Goal: Task Accomplishment & Management: Manage account settings

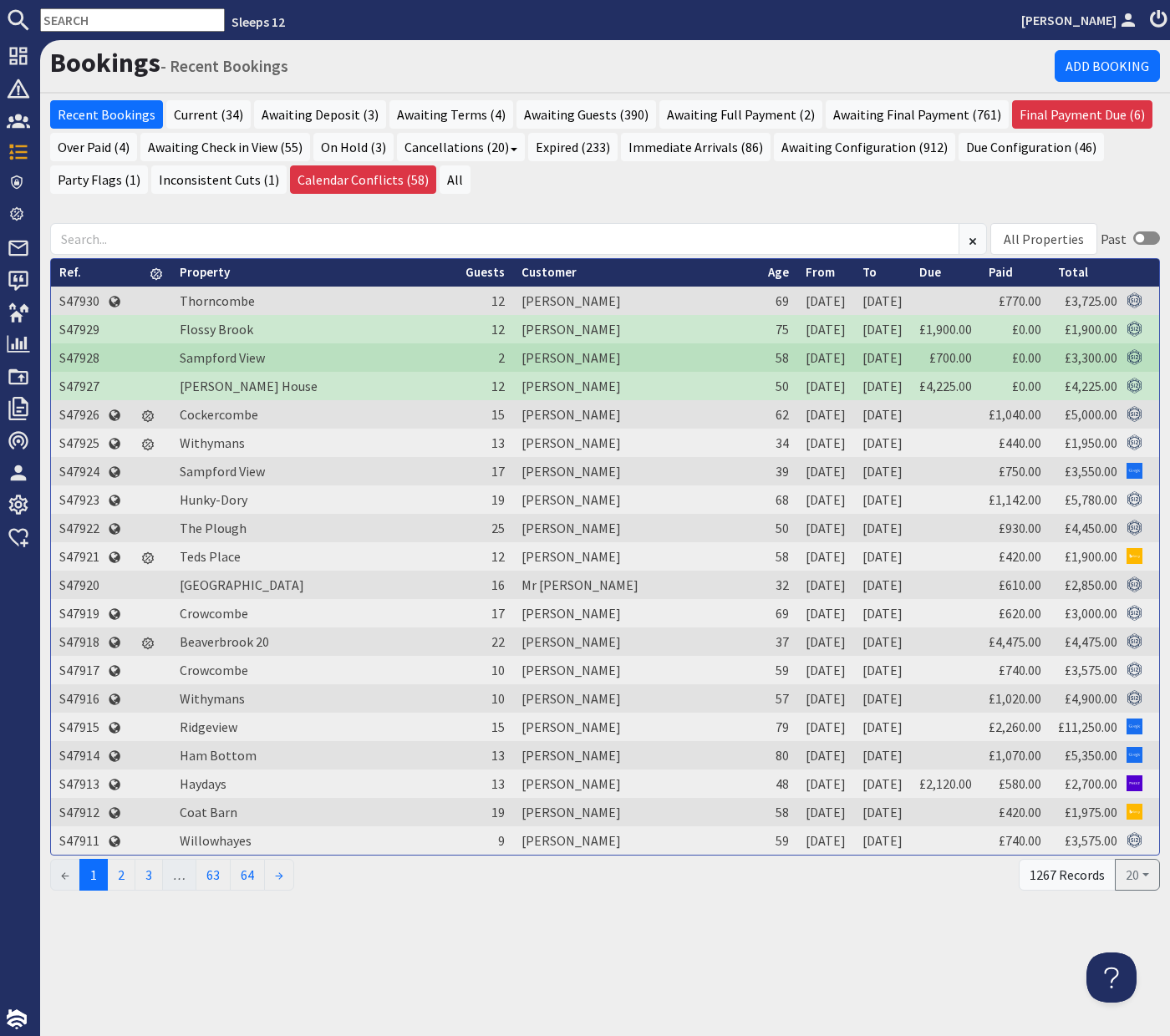
click at [100, 25] on input "text" at bounding box center [132, 20] width 185 height 23
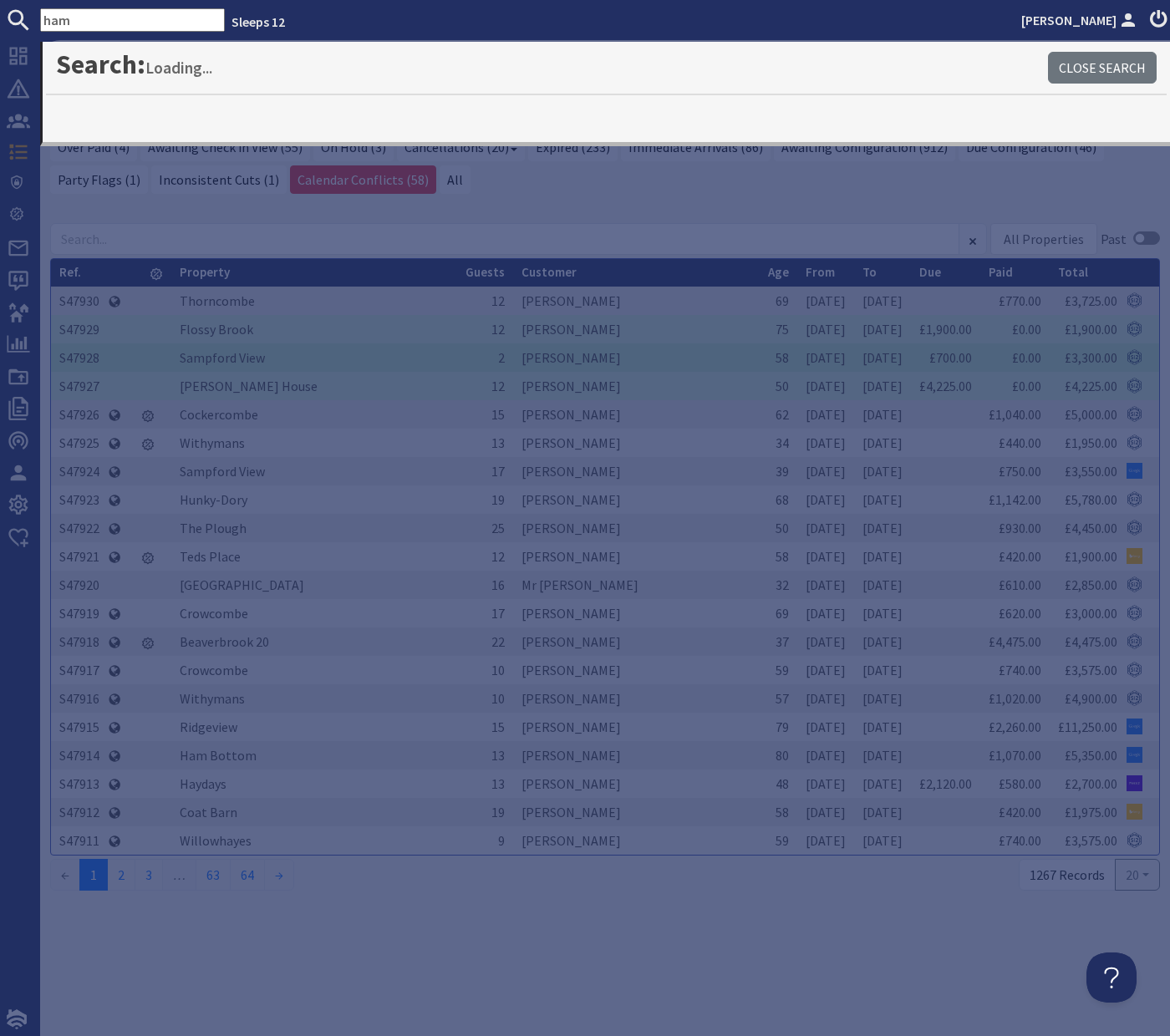
type input "ham"
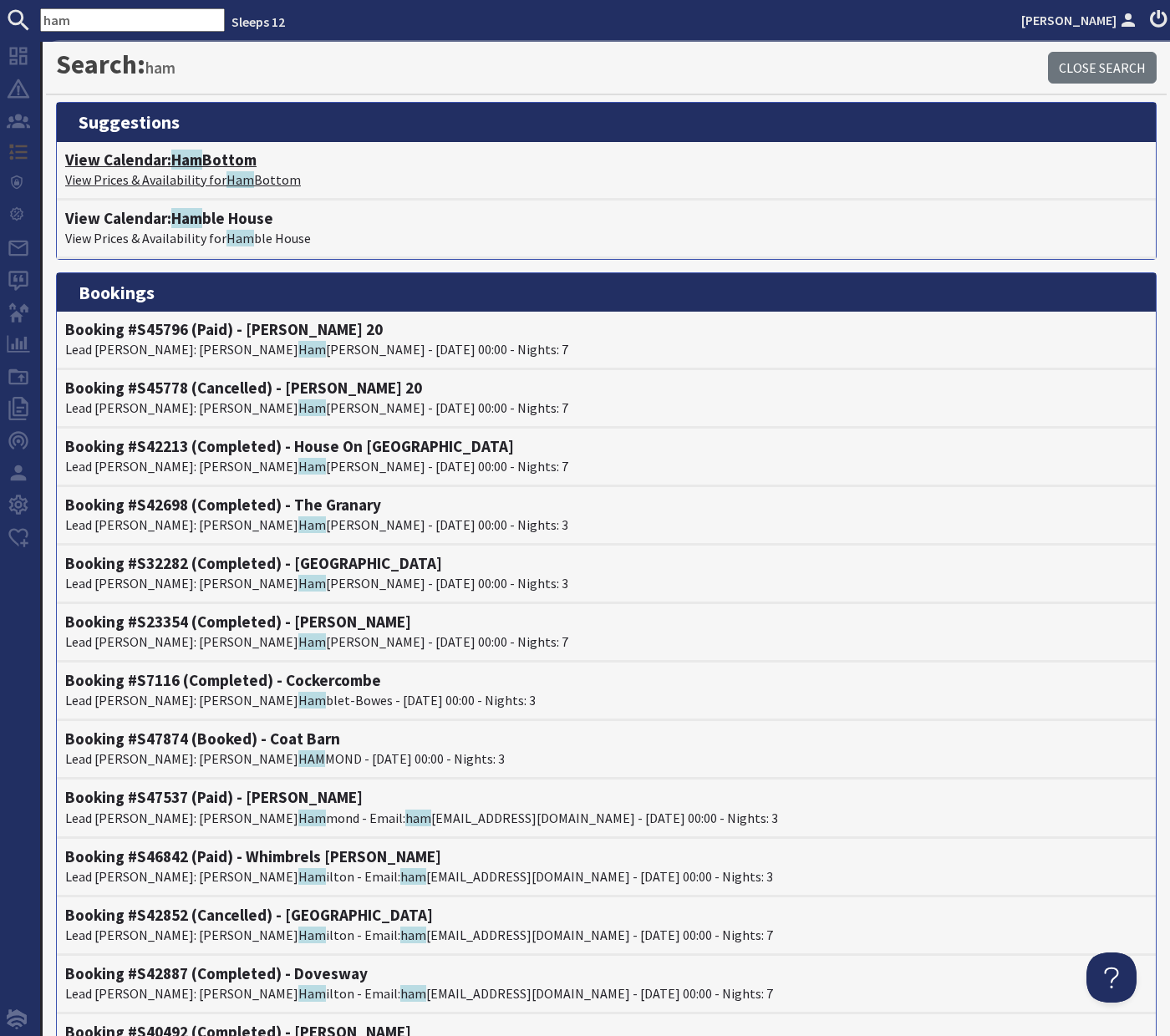
click at [172, 159] on h4 "View Calendar: Ham Bottom" at bounding box center [606, 160] width 1082 height 19
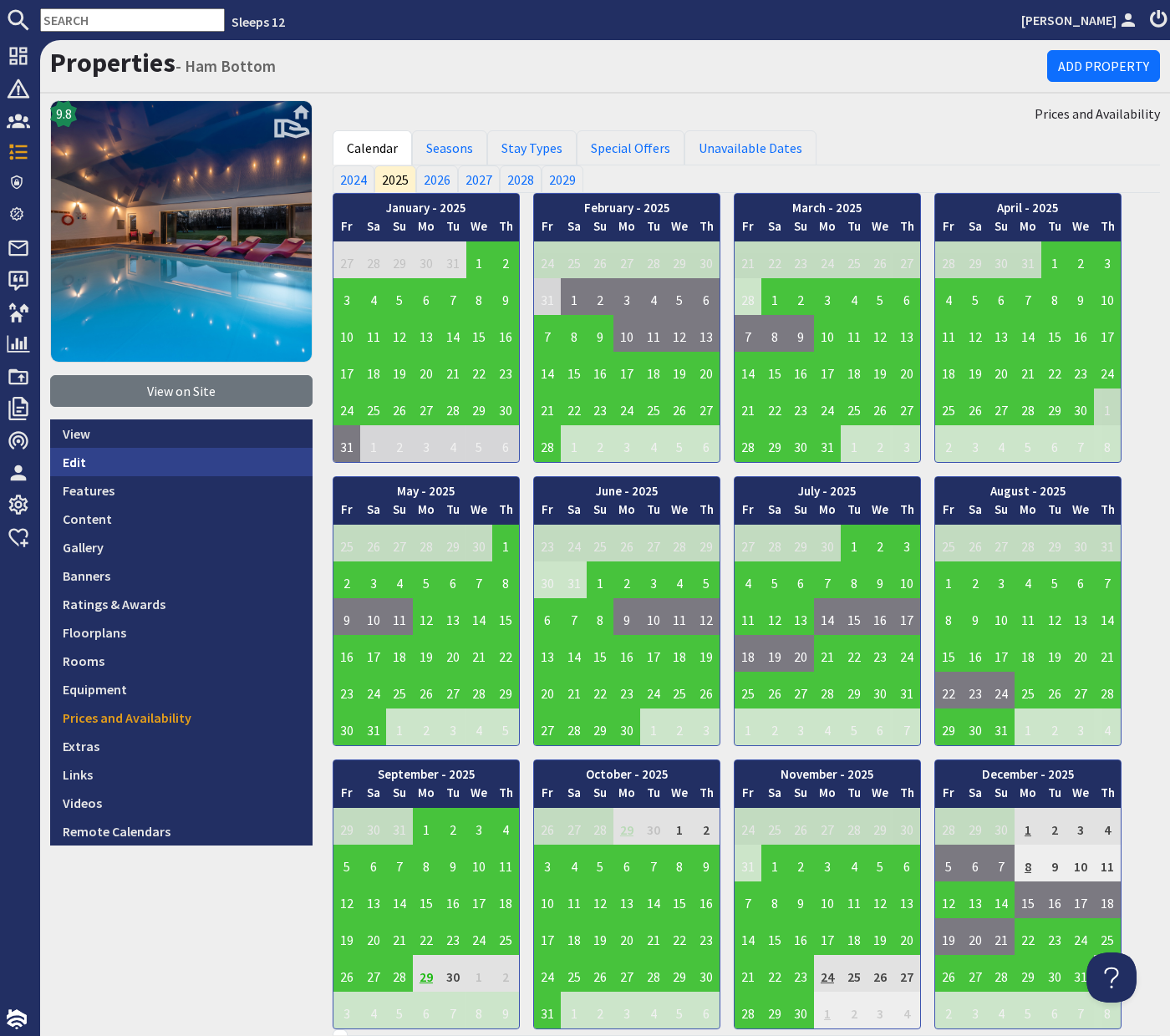
click at [78, 465] on link "Edit" at bounding box center [181, 462] width 263 height 28
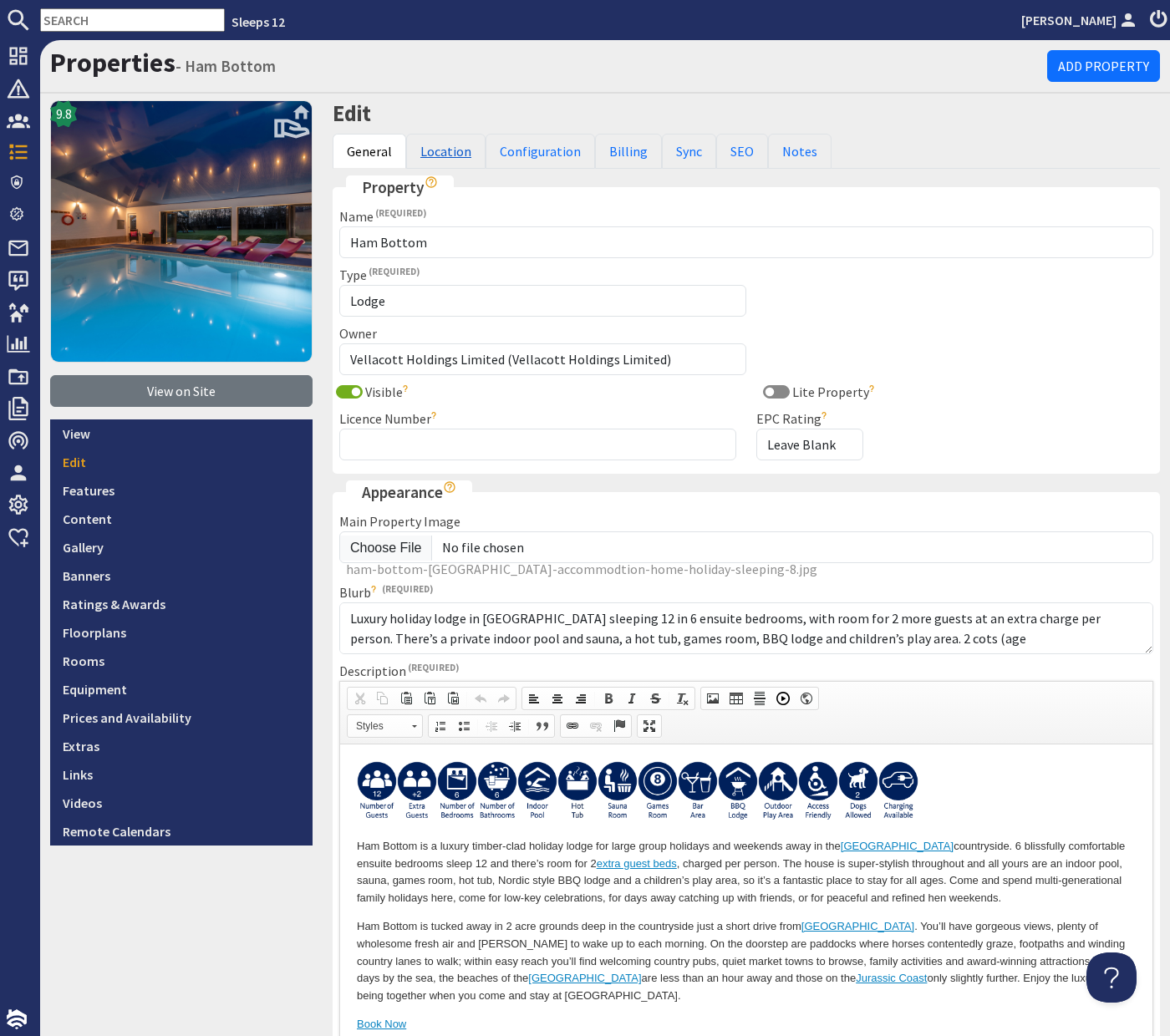
click at [435, 142] on link "Location" at bounding box center [446, 151] width 80 height 35
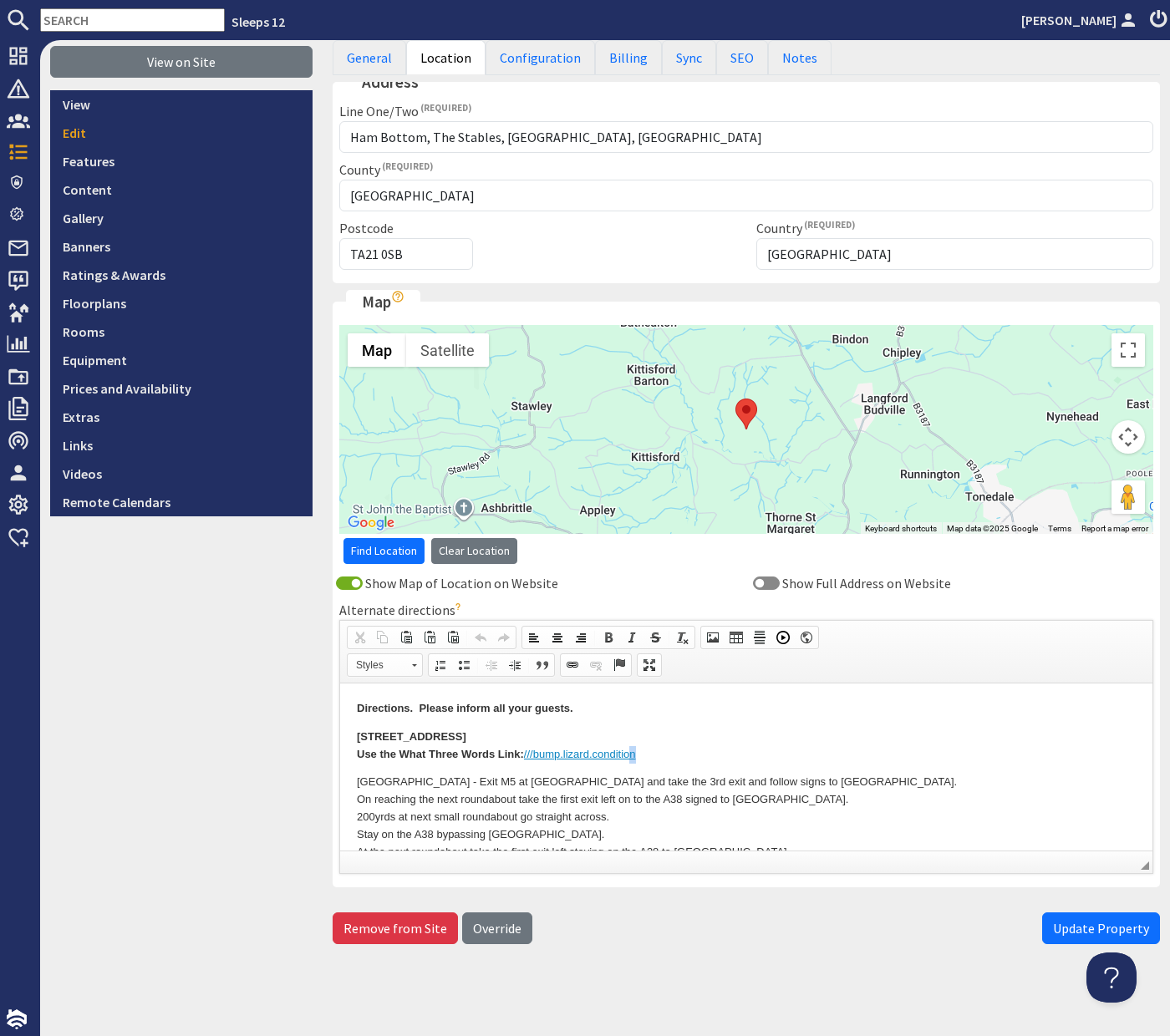
scroll to position [330, 0]
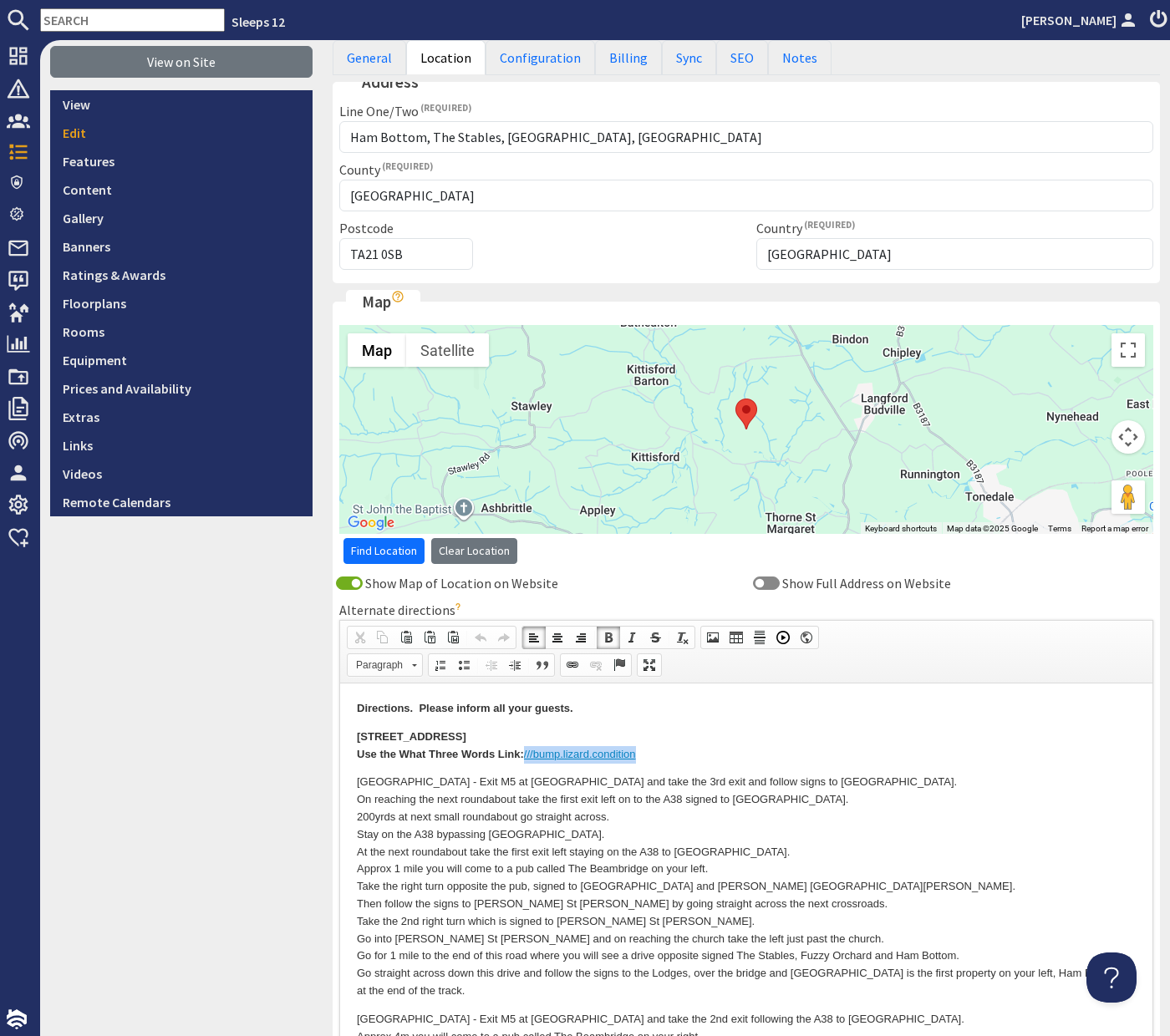
drag, startPoint x: 640, startPoint y: 761, endPoint x: 525, endPoint y: 756, distance: 115.1
click at [525, 759] on p "Ham Bottom, The Stables, Wellisford, Wellington , Somerset, TA21 0SB Use the Wh…" at bounding box center [747, 746] width 779 height 35
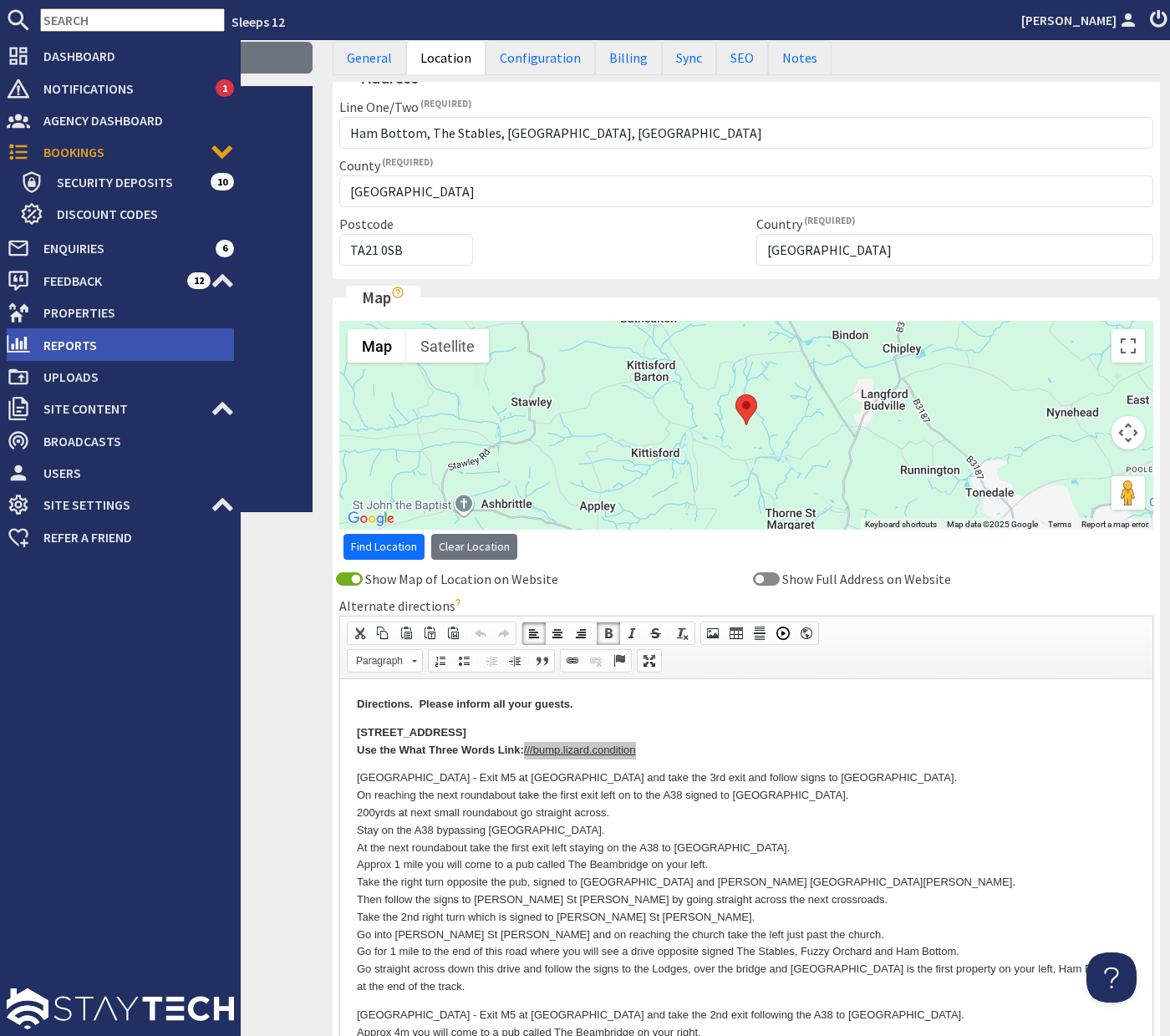
click at [44, 345] on span "Reports" at bounding box center [132, 345] width 204 height 27
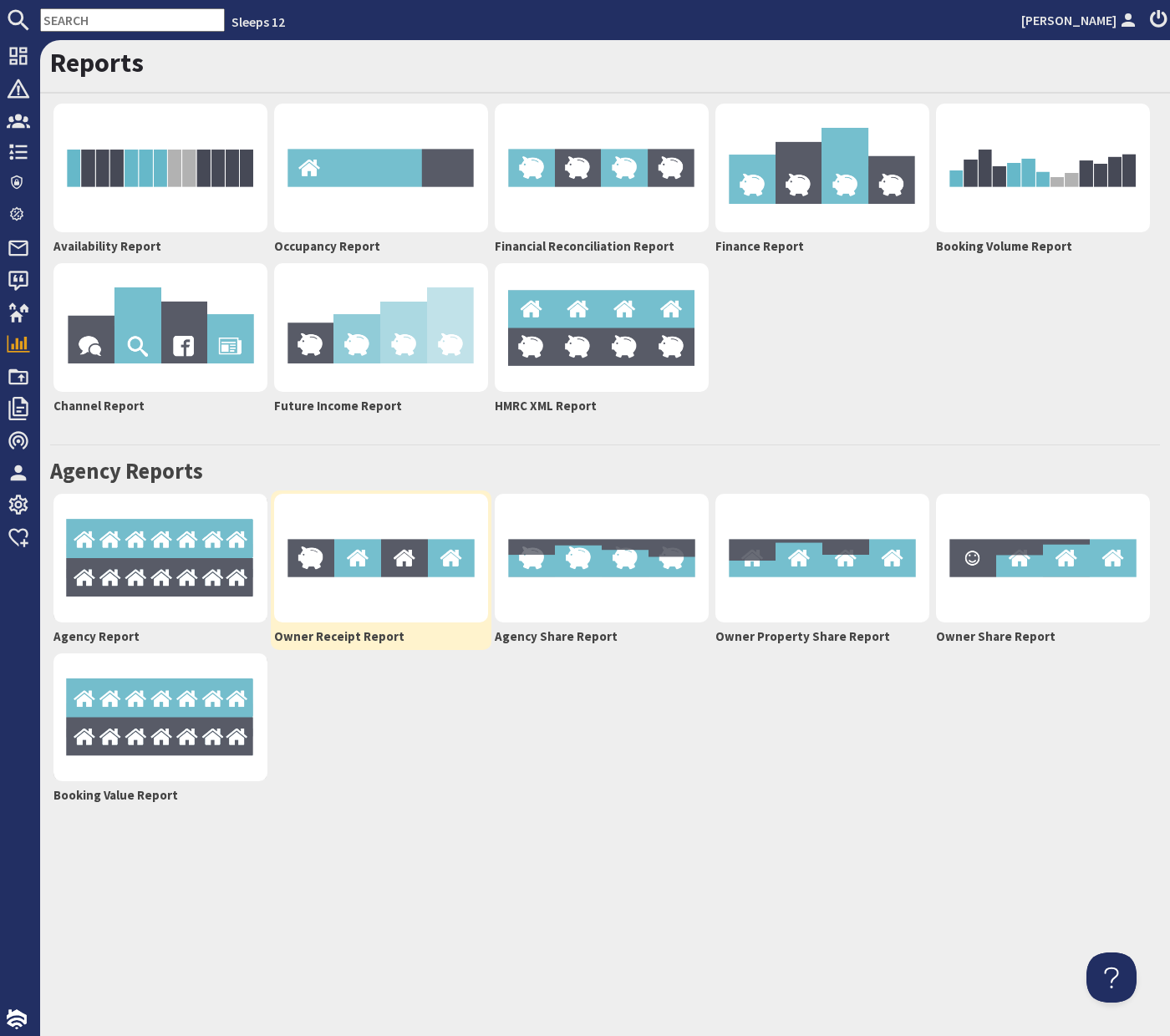
click at [370, 573] on img at bounding box center [380, 559] width 214 height 129
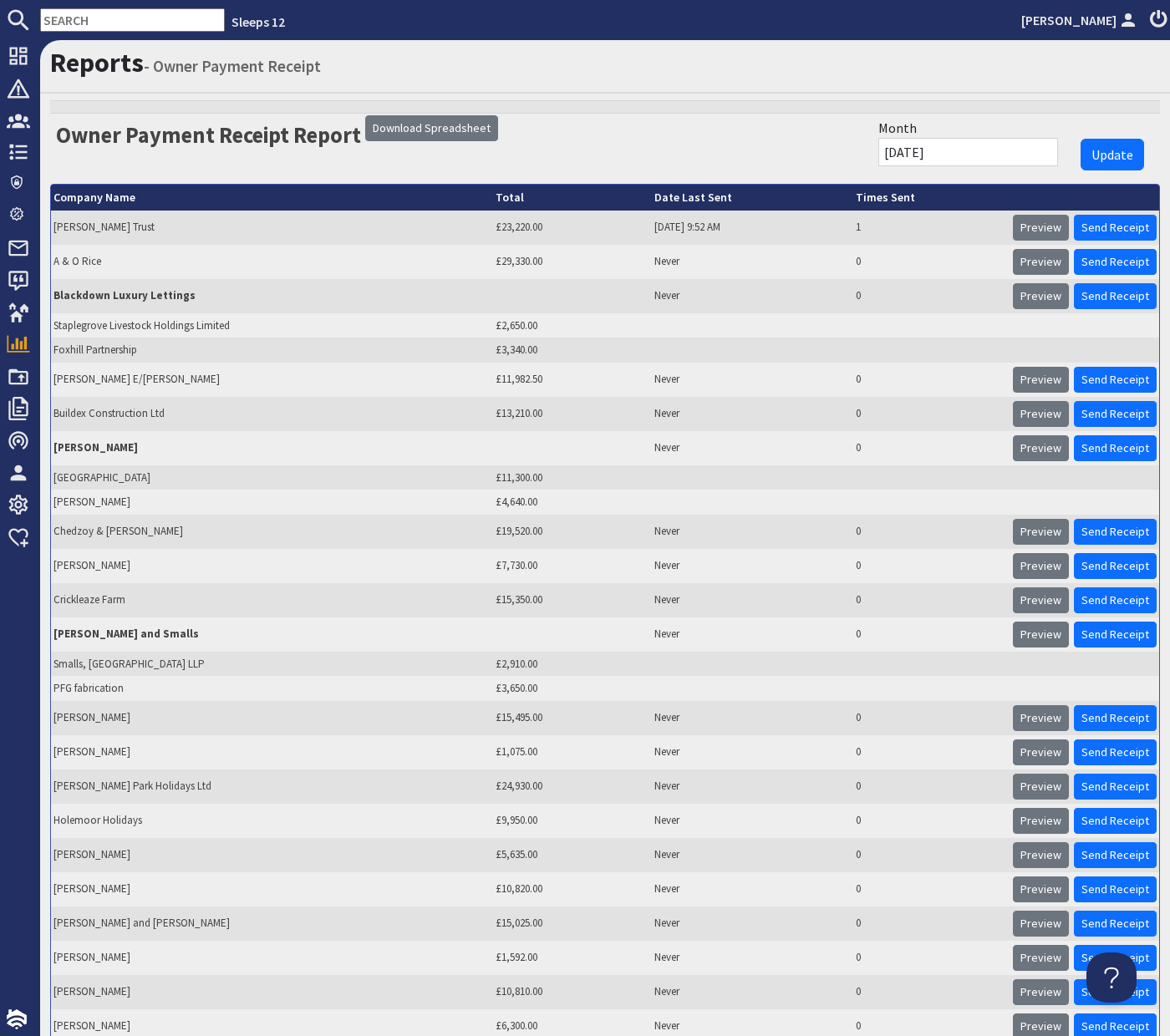
click at [950, 151] on input "01/09/2025" at bounding box center [967, 152] width 179 height 28
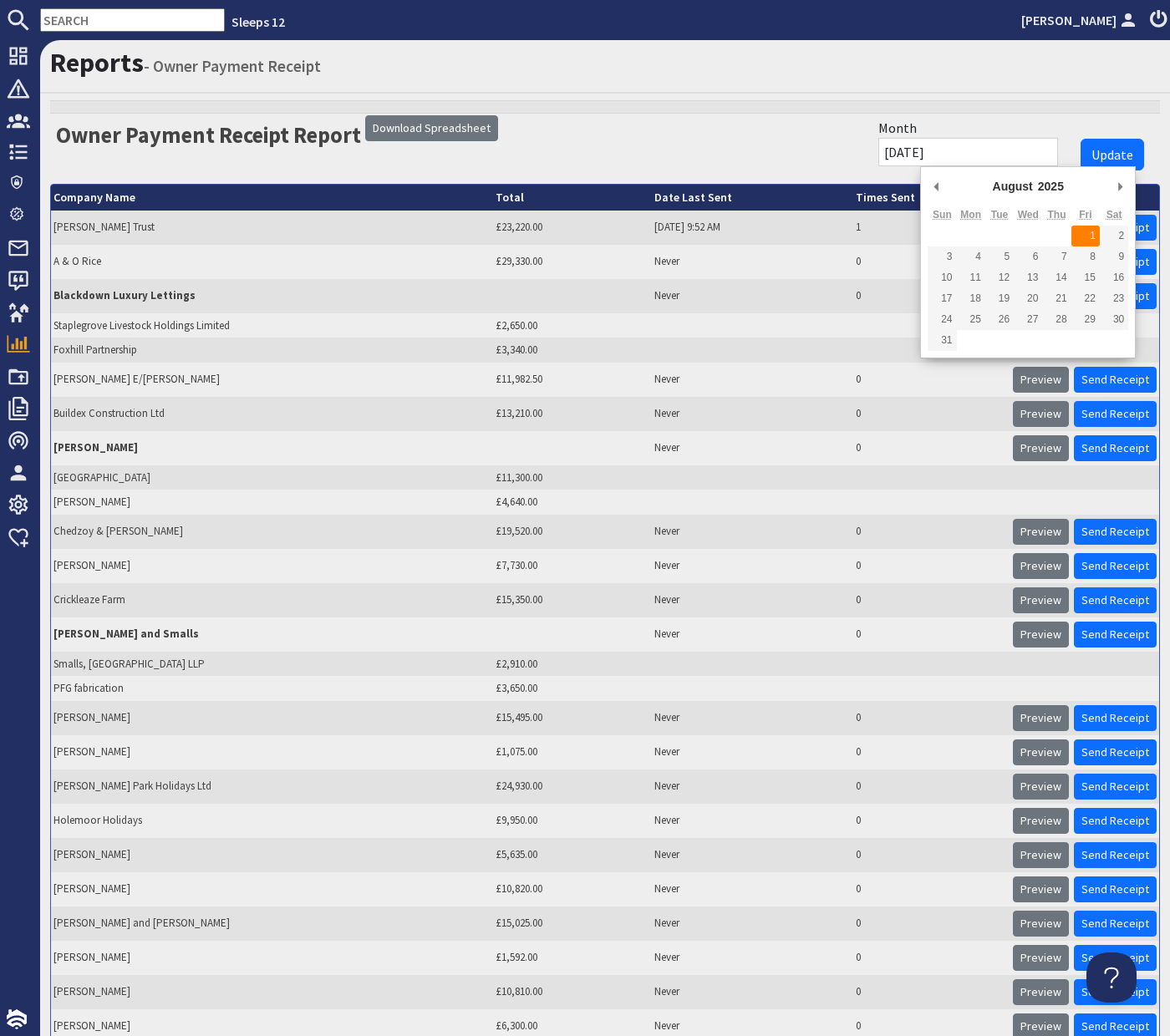
type input "01/08/2025"
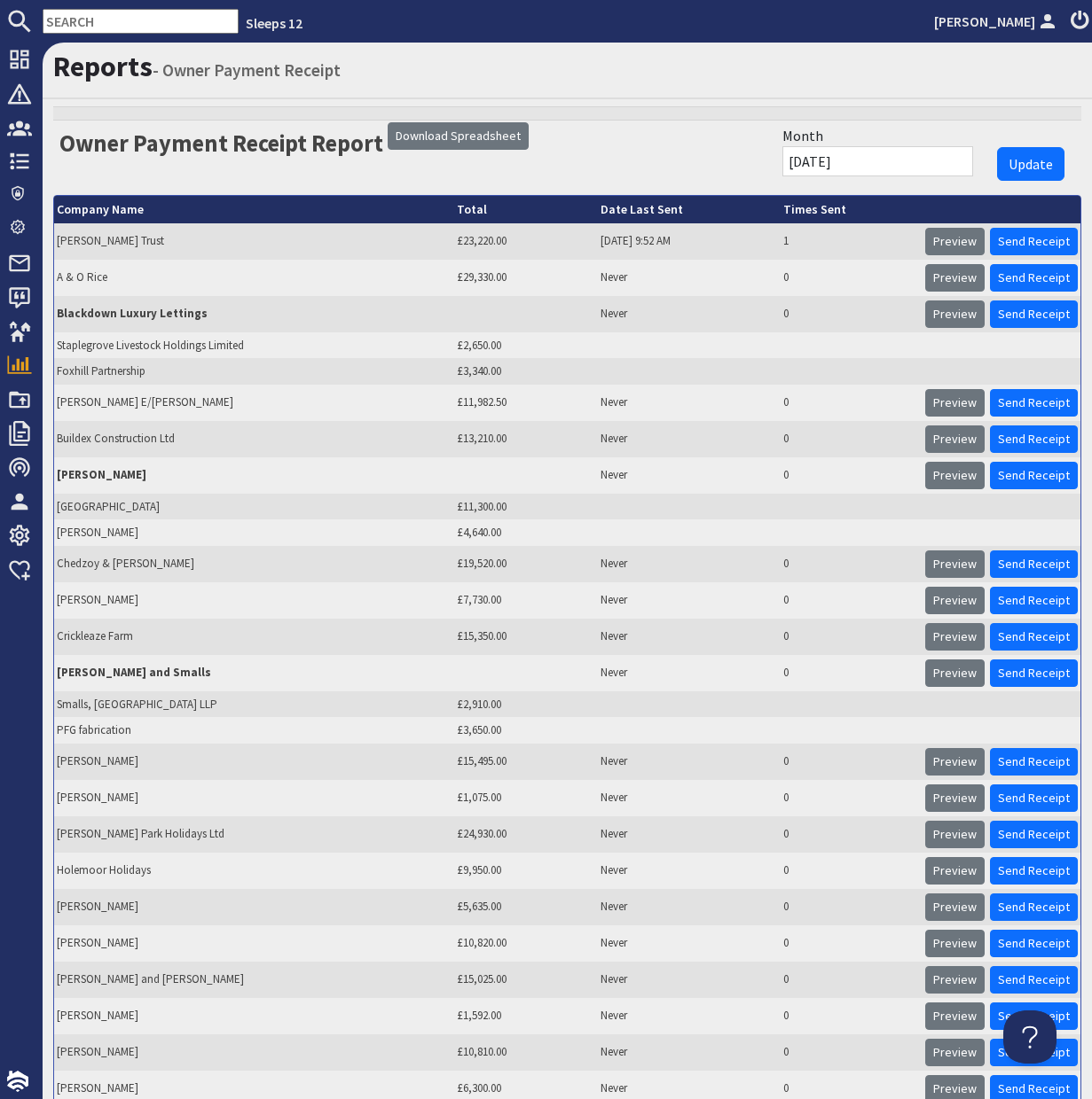
click at [490, 239] on td "£23,220.00" at bounding box center [526, 241] width 144 height 36
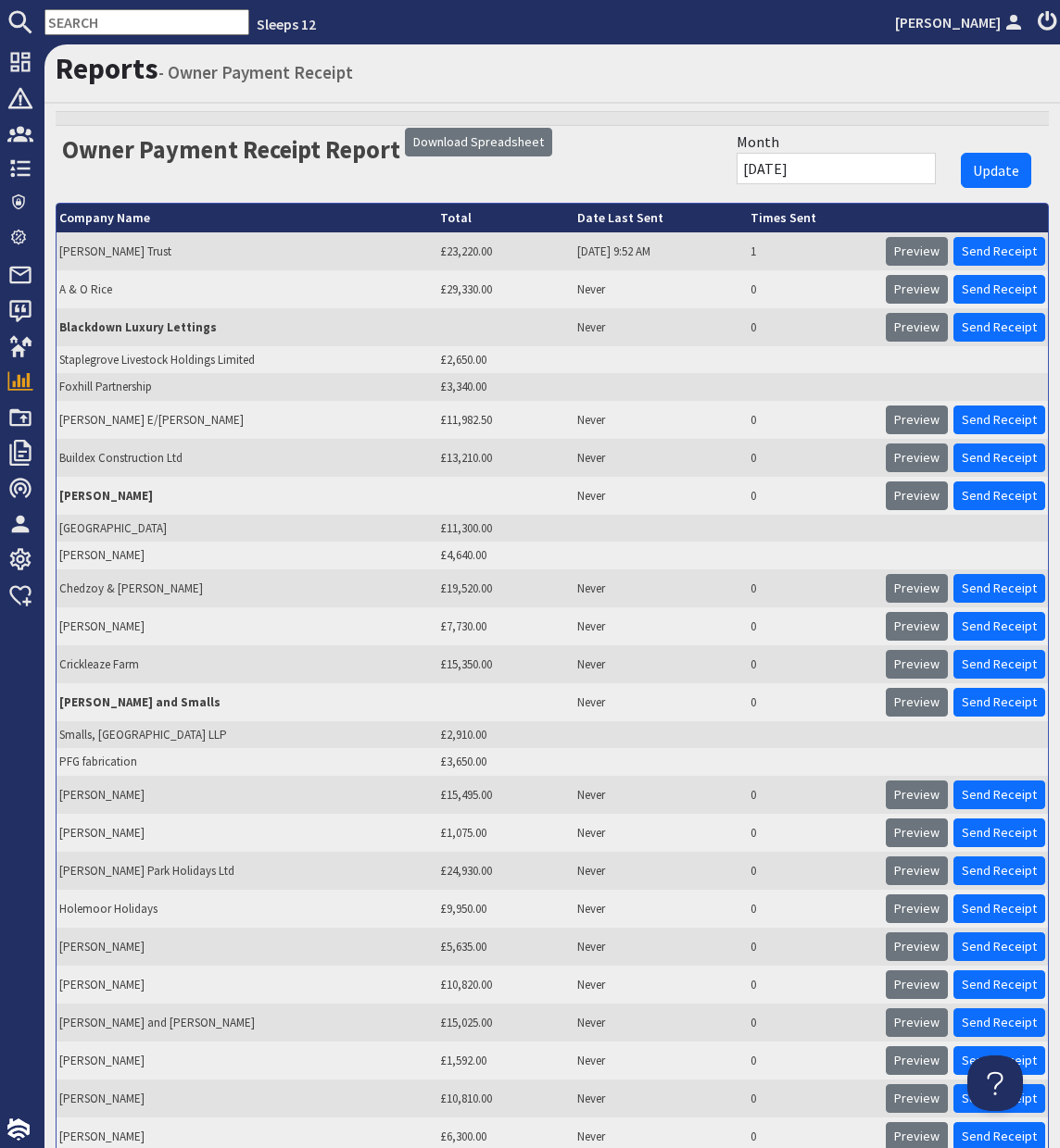
click at [132, 24] on input "text" at bounding box center [147, 22] width 205 height 26
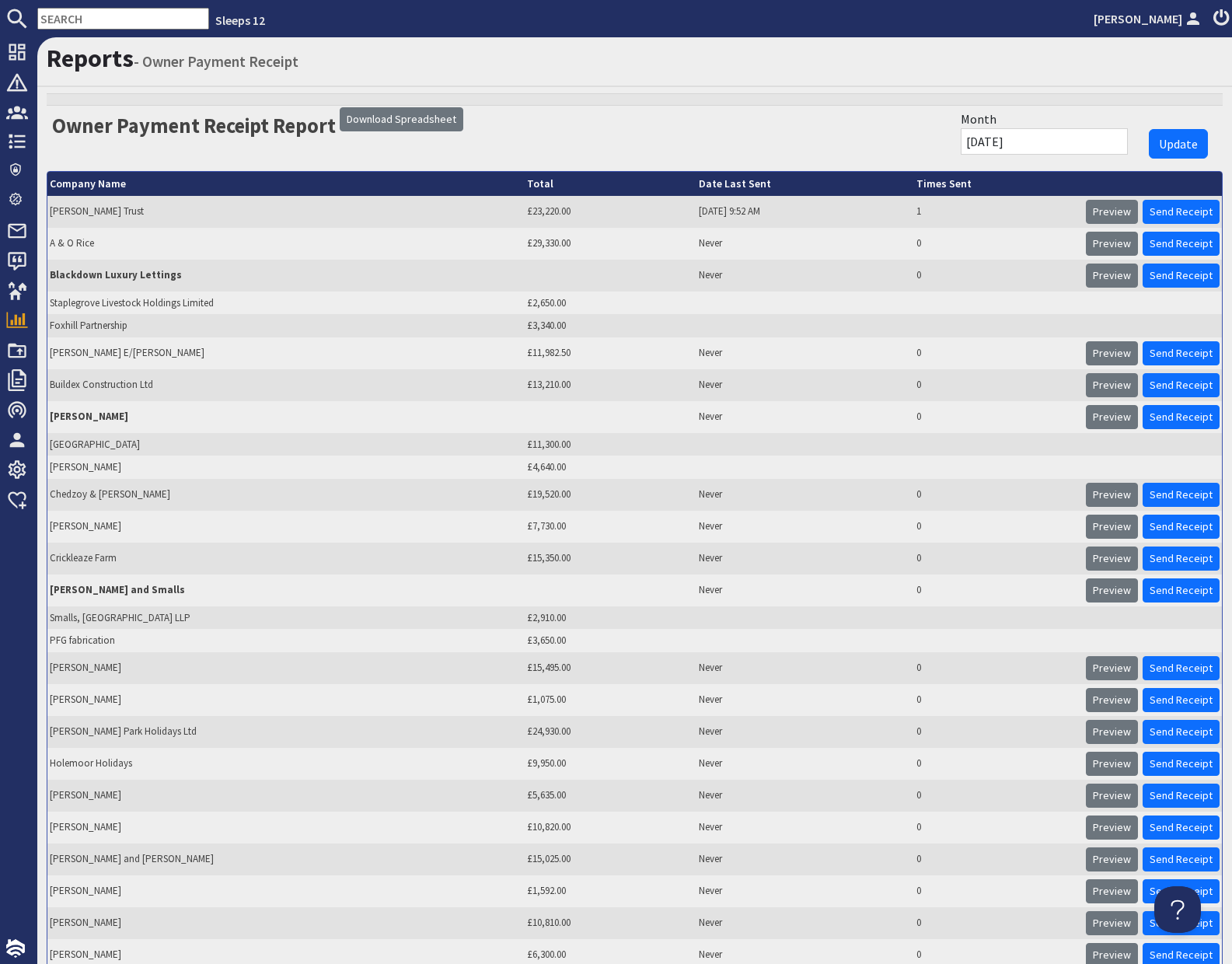
click at [92, 18] on input "text" at bounding box center [123, 18] width 172 height 22
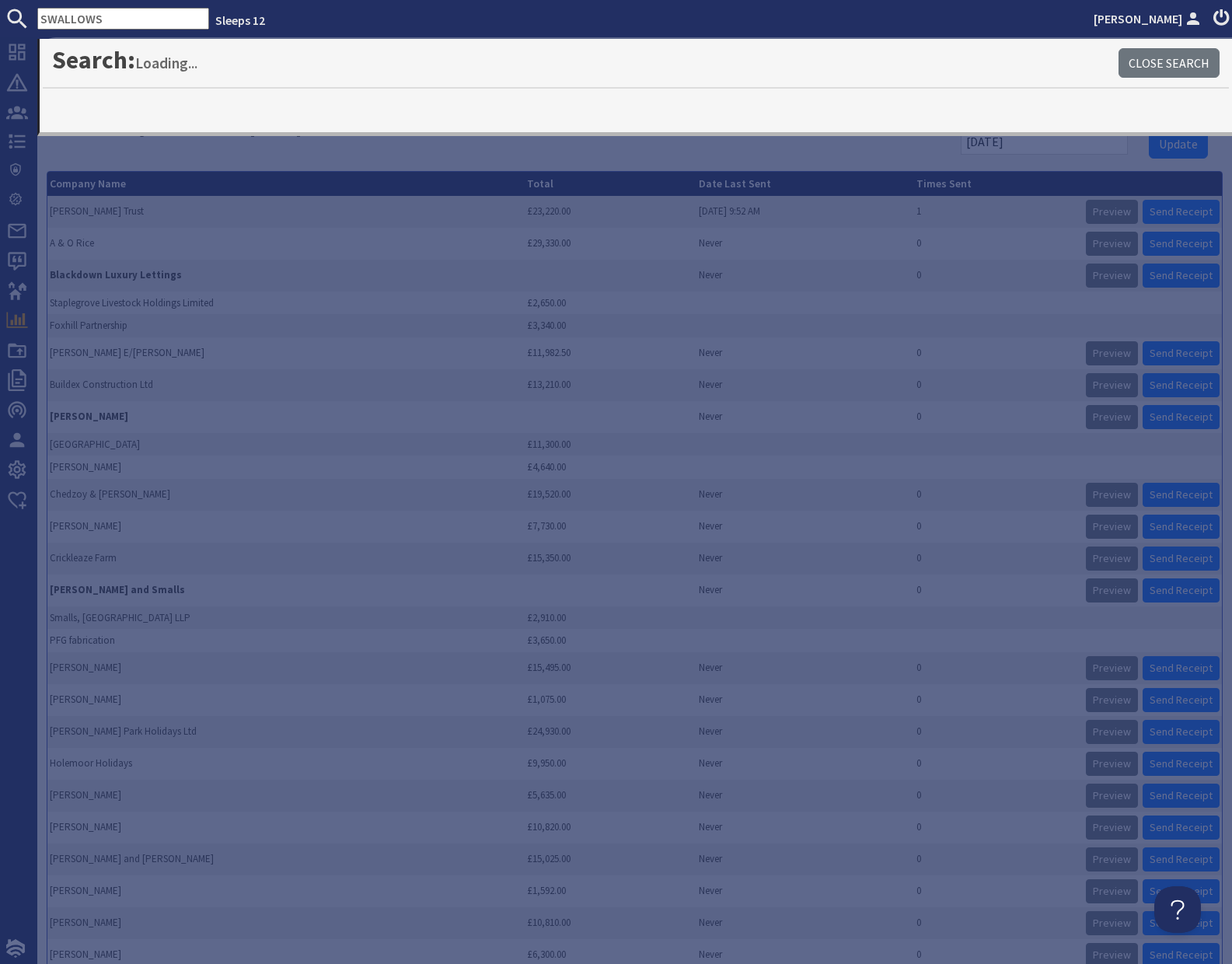
type input "SWALLOWS"
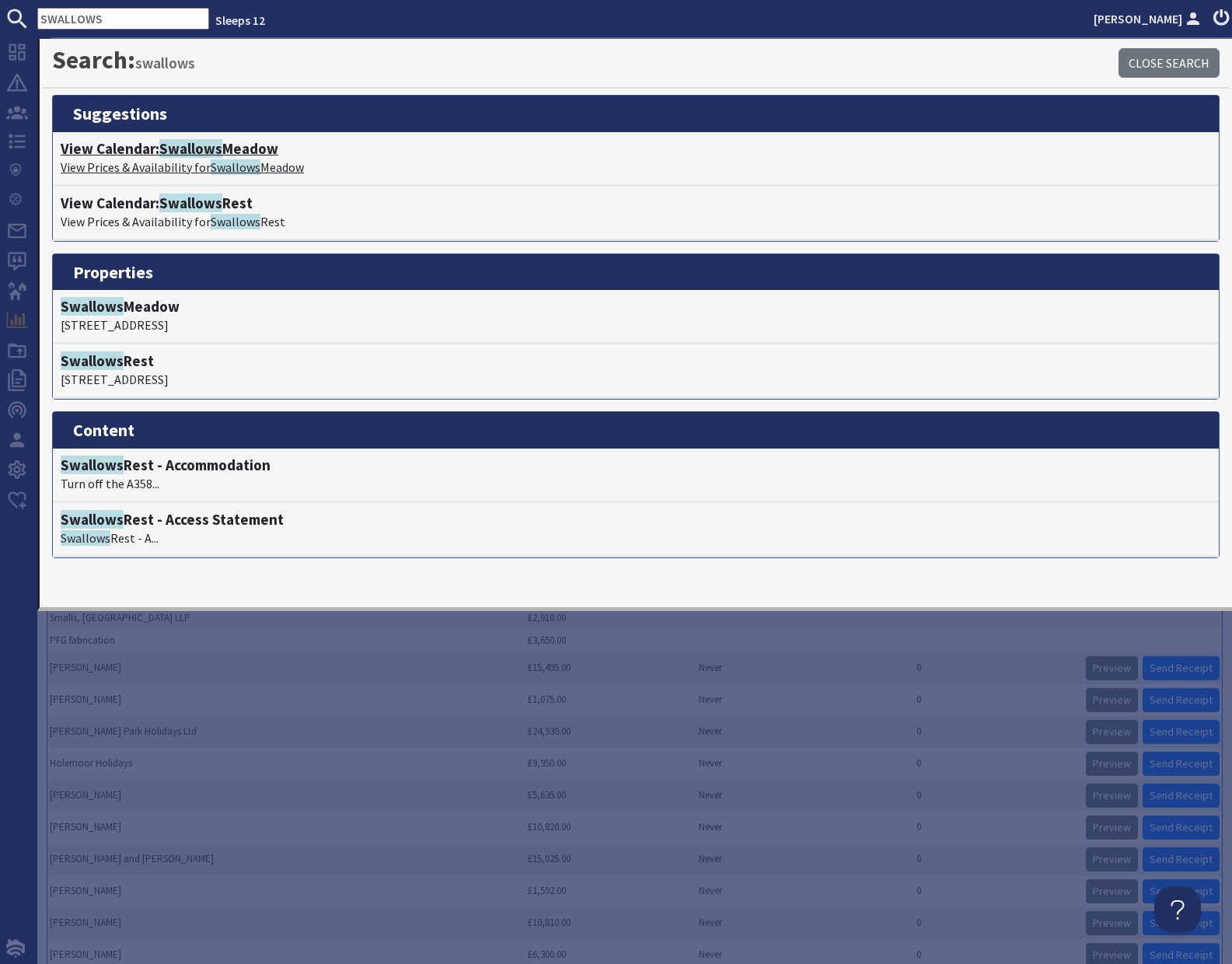
click at [160, 153] on h4 "View Calendar: Swallows Meadow" at bounding box center [636, 149] width 1151 height 18
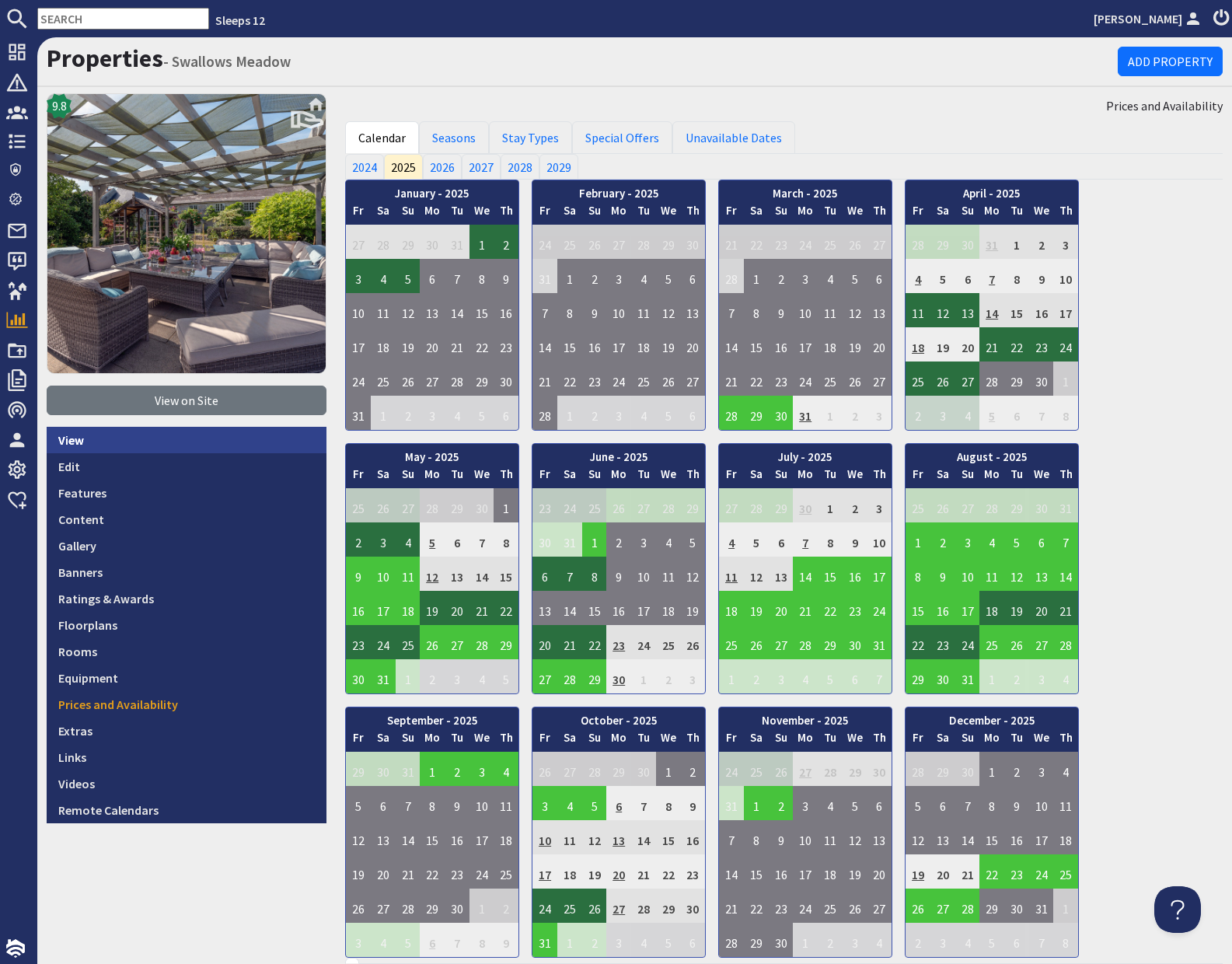
click at [77, 444] on link "View" at bounding box center [186, 440] width 280 height 26
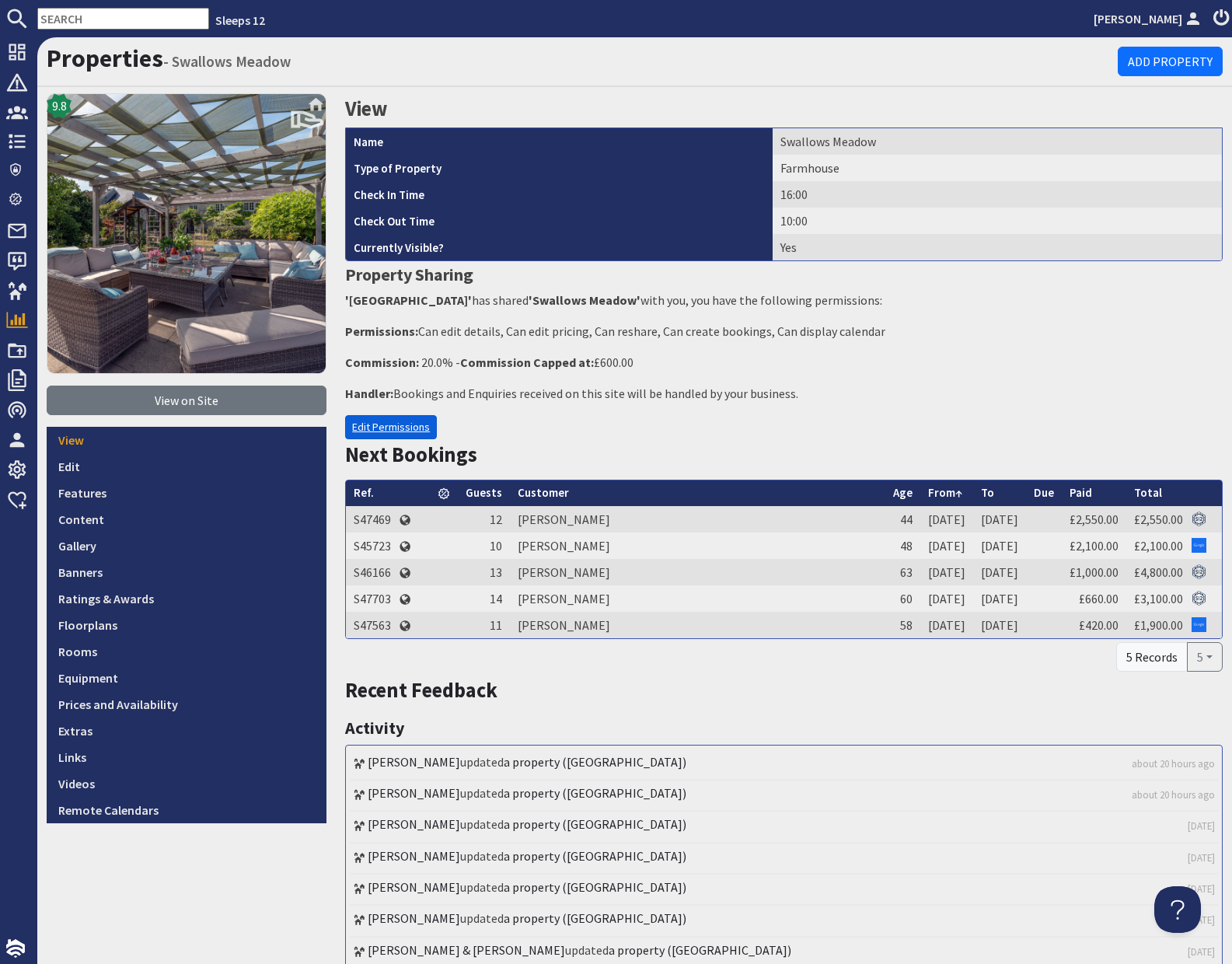
click at [396, 428] on link "Edit Permissions" at bounding box center [390, 427] width 92 height 24
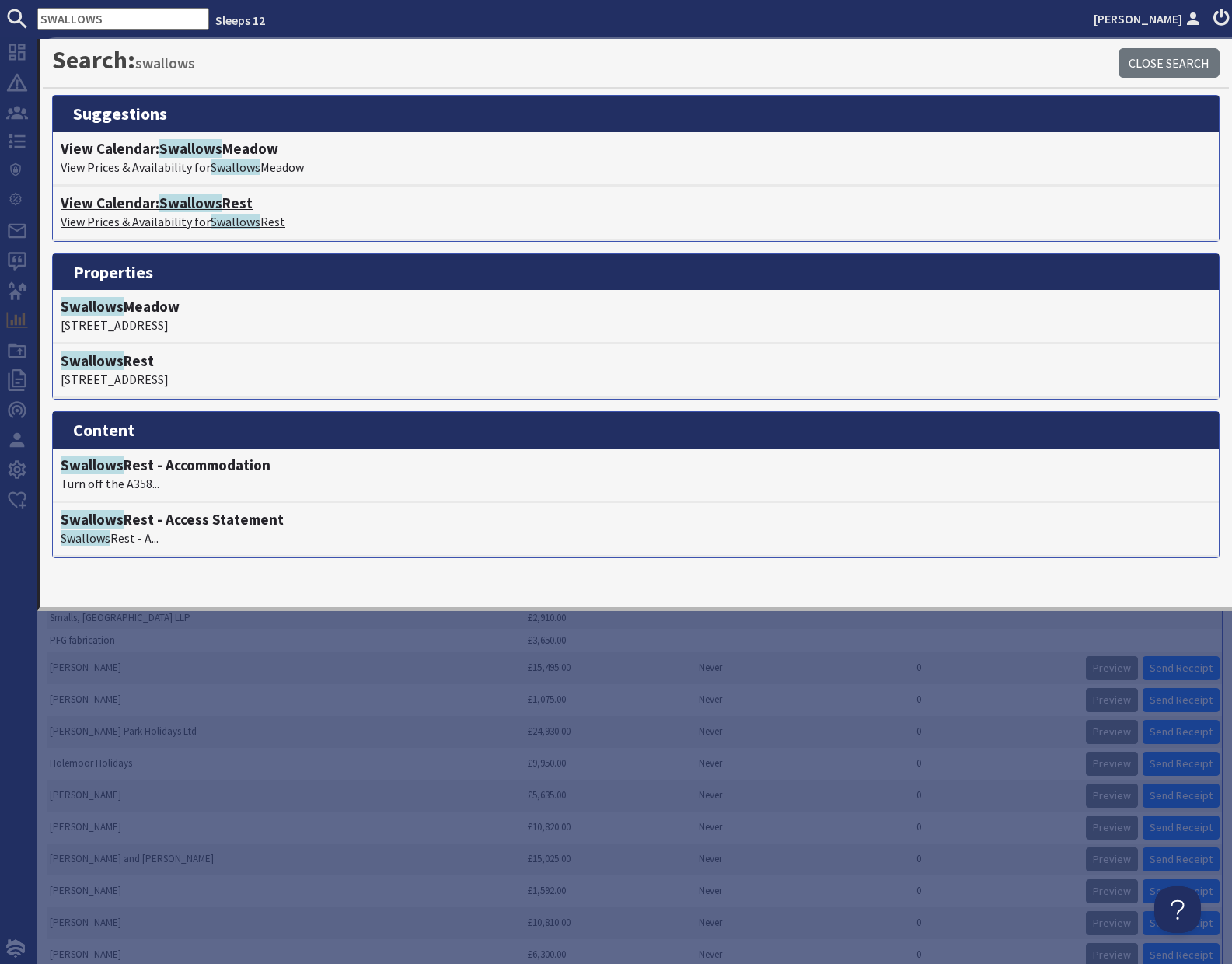
click at [159, 204] on h4 "View Calendar: Swallows Rest" at bounding box center [636, 203] width 1151 height 18
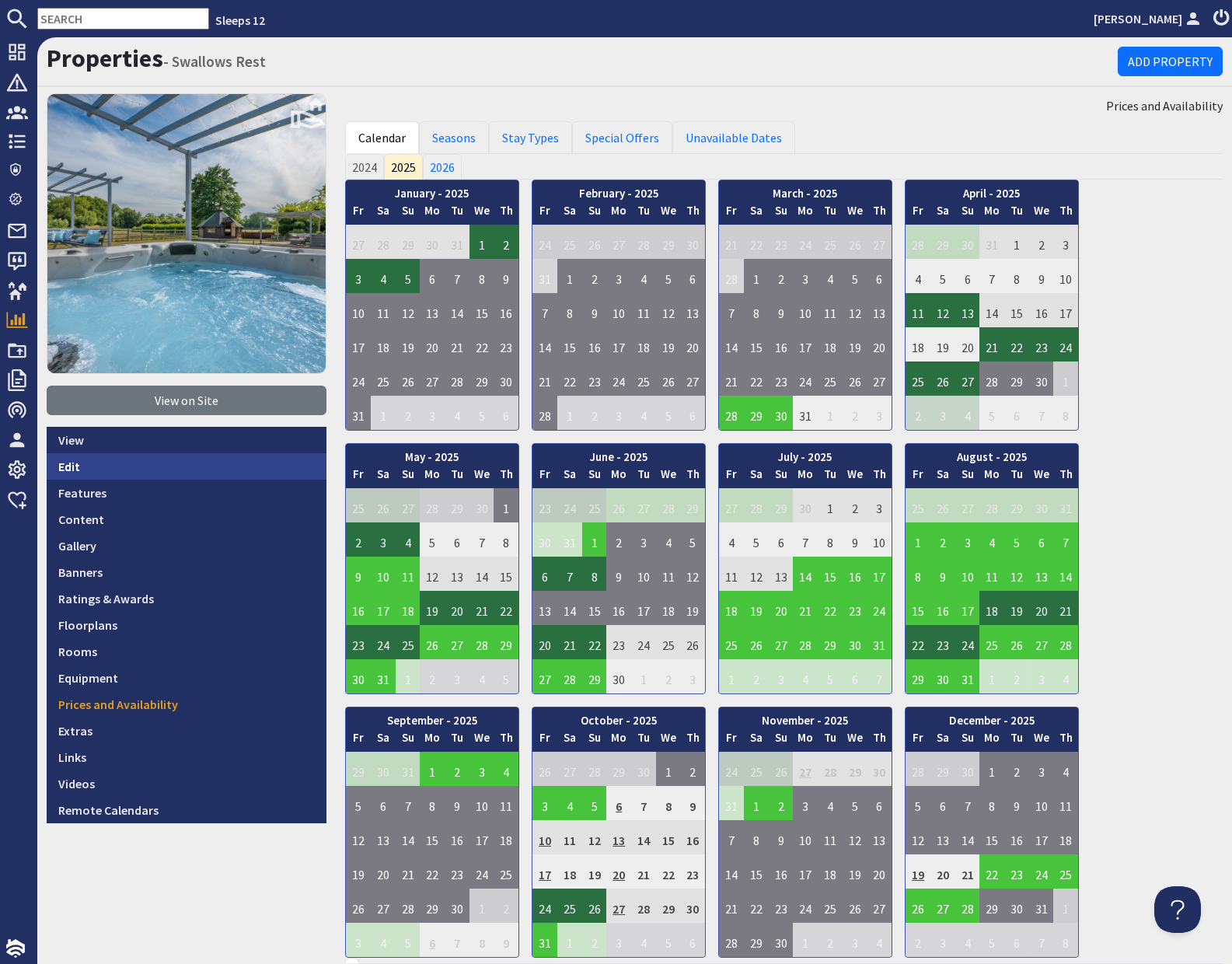
click at [72, 463] on link "Edit" at bounding box center [186, 466] width 280 height 26
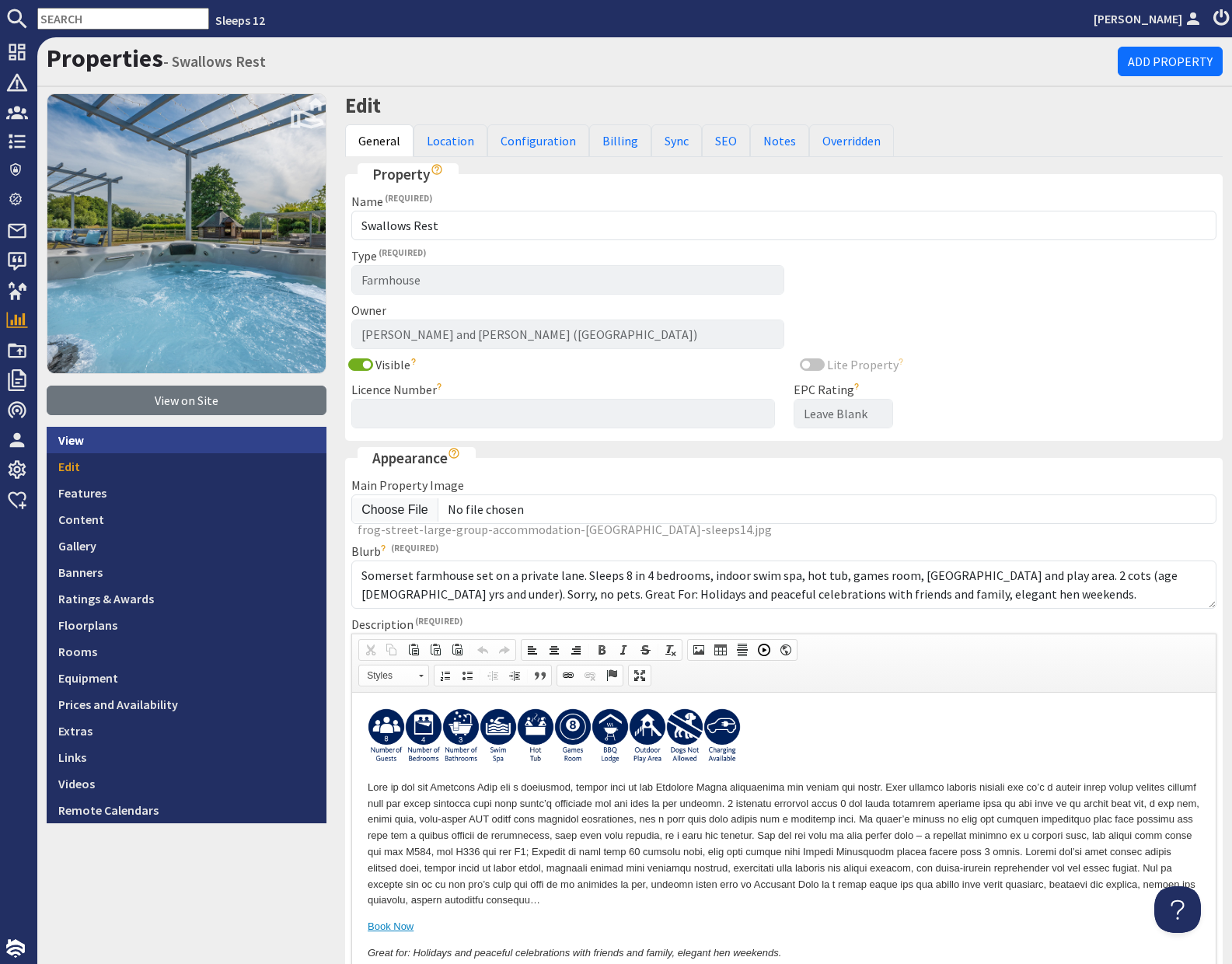
click at [73, 442] on link "View" at bounding box center [186, 440] width 280 height 26
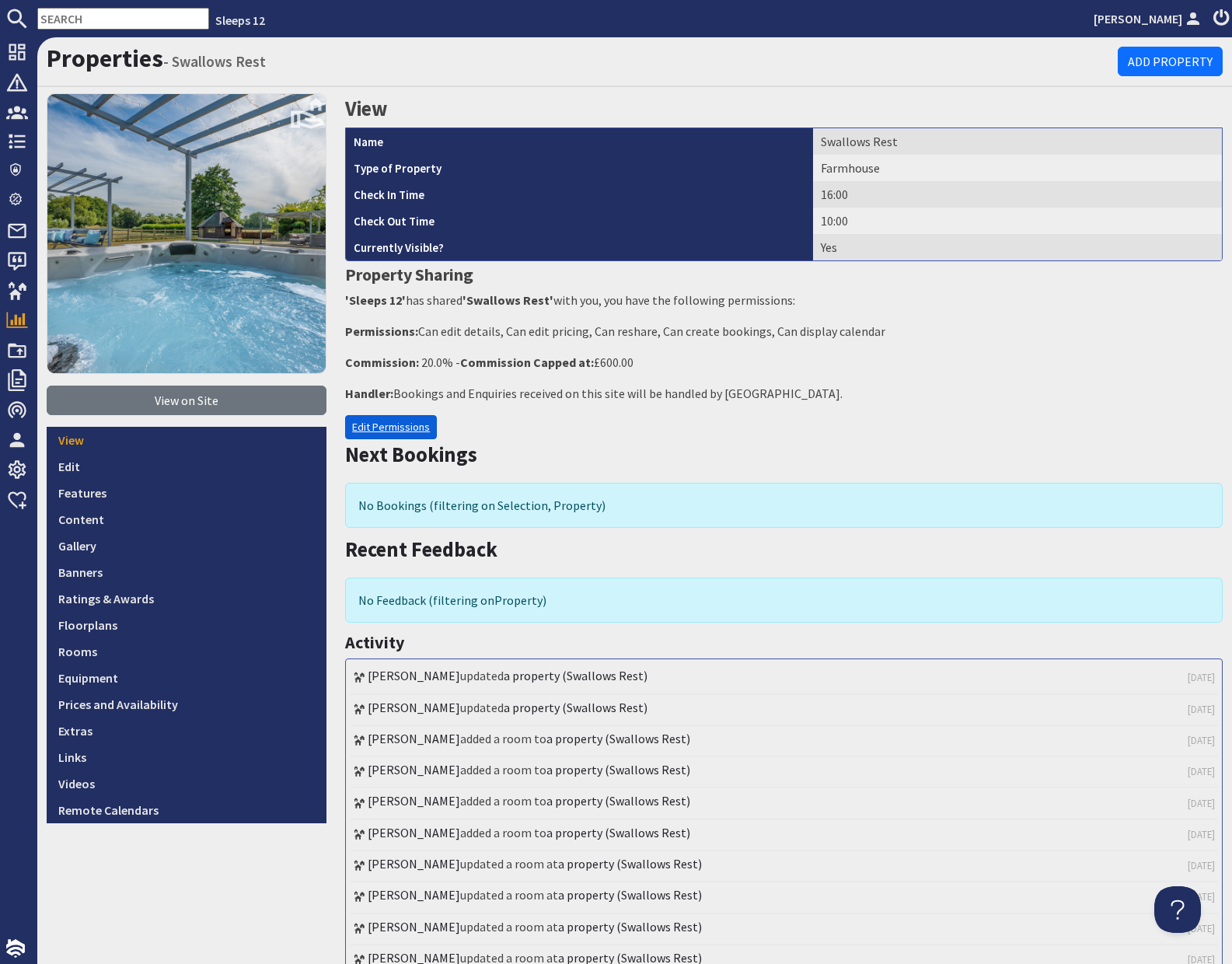
click at [410, 426] on link "Edit Permissions" at bounding box center [390, 427] width 92 height 24
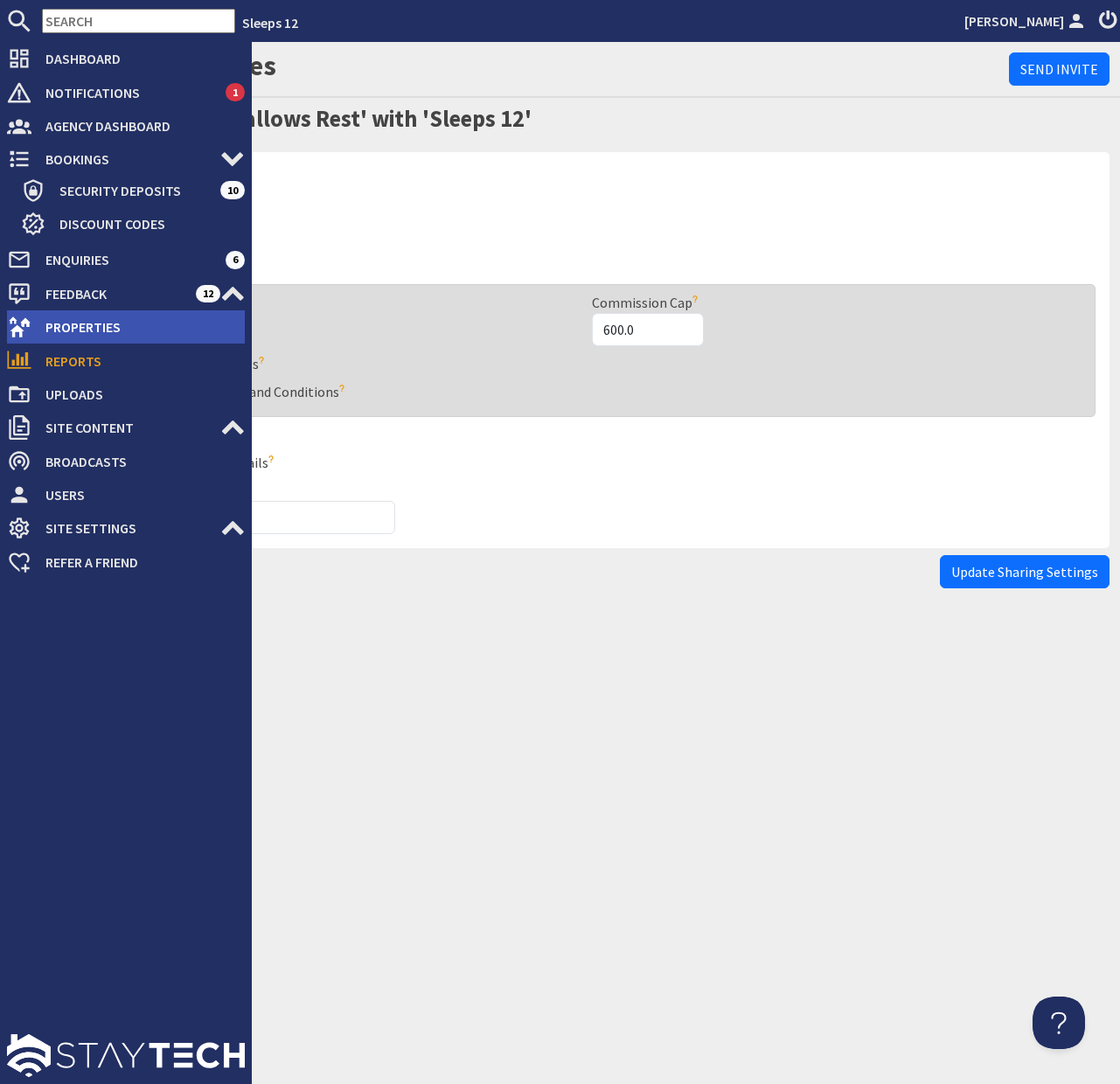
click at [66, 318] on span "Properties" at bounding box center [138, 327] width 214 height 28
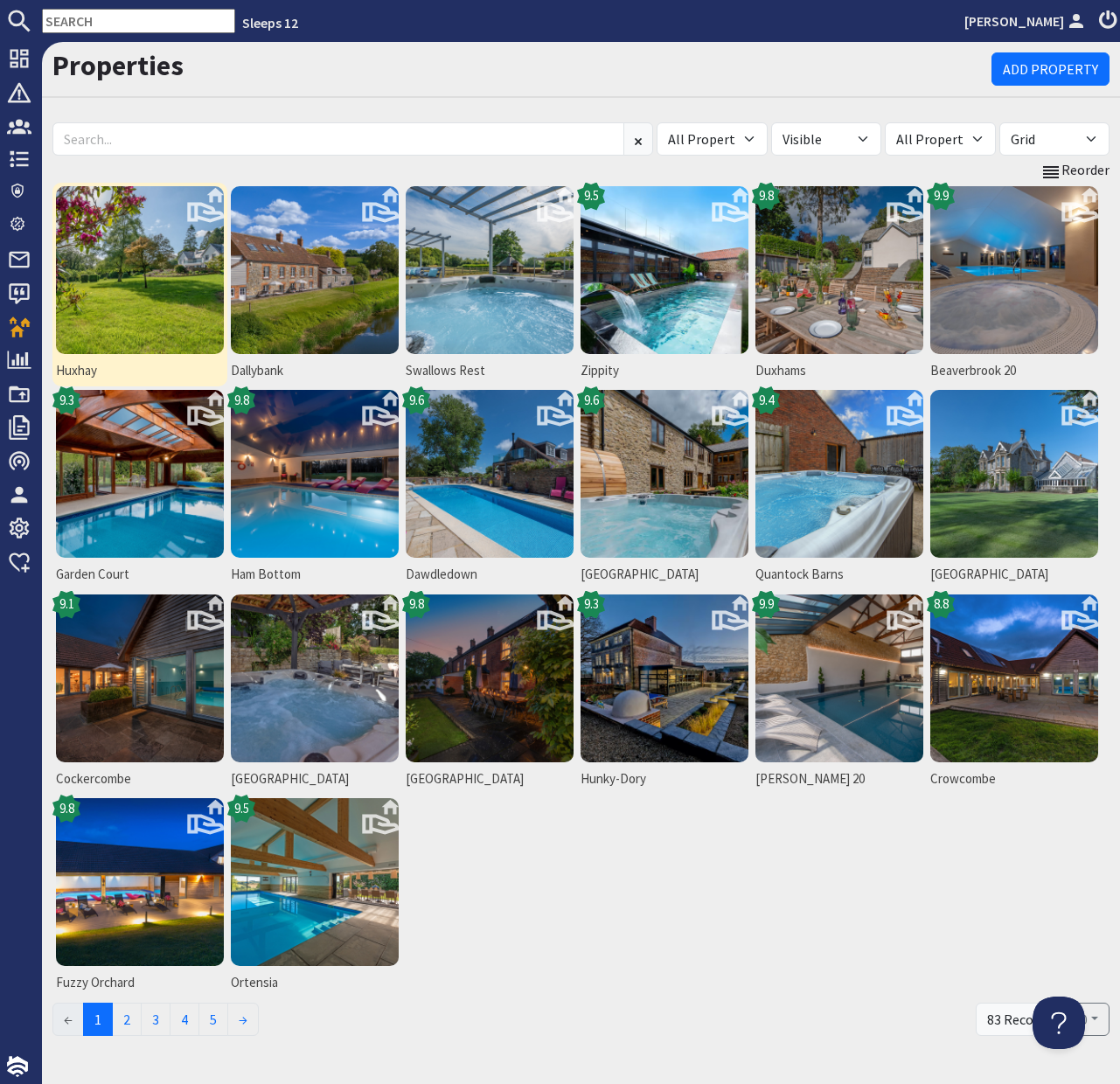
click at [150, 285] on img at bounding box center [139, 269] width 168 height 168
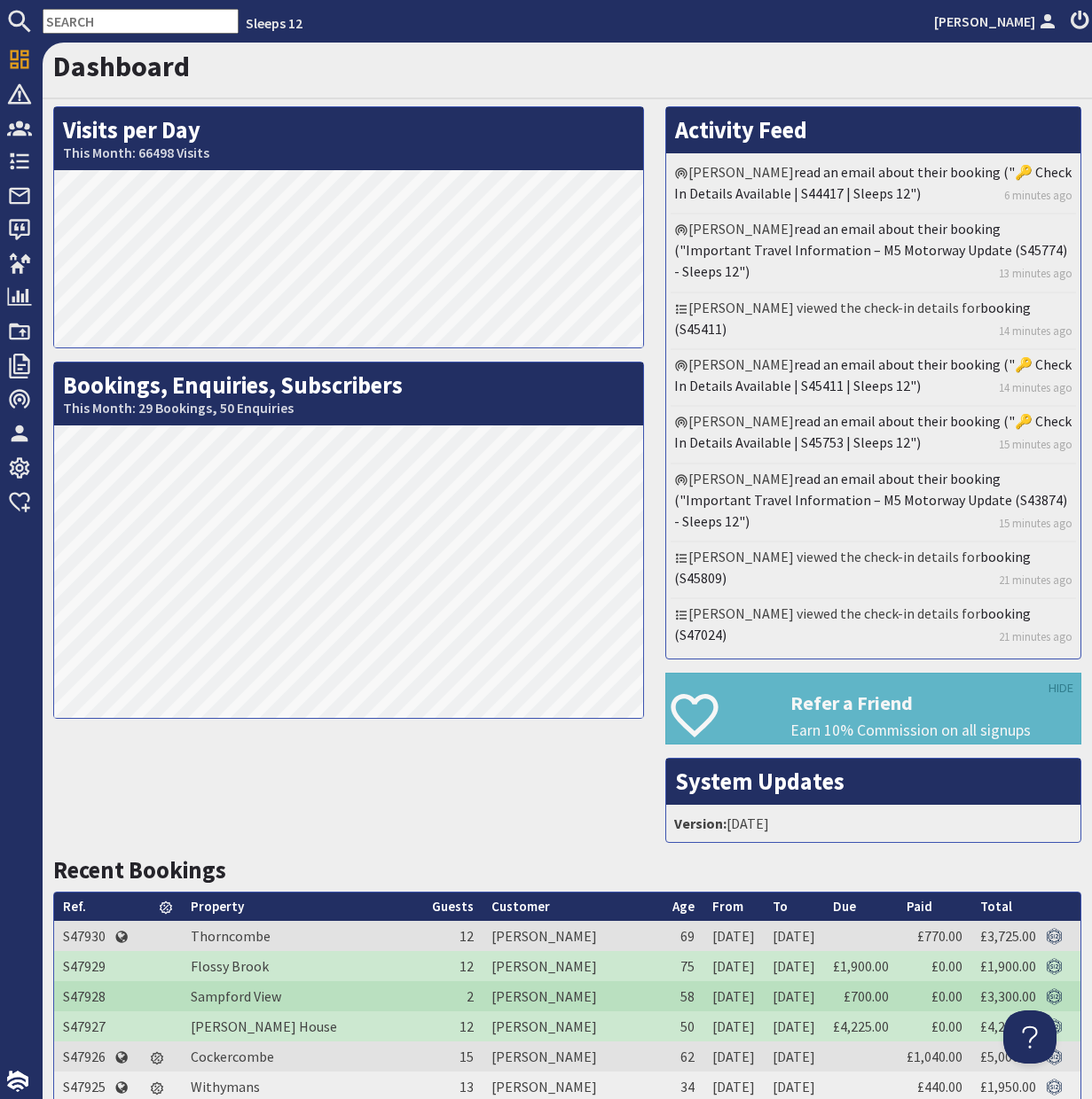
click at [61, 8] on nav "Sleeps 12 Jessica Vellacott" at bounding box center [546, 21] width 1092 height 43
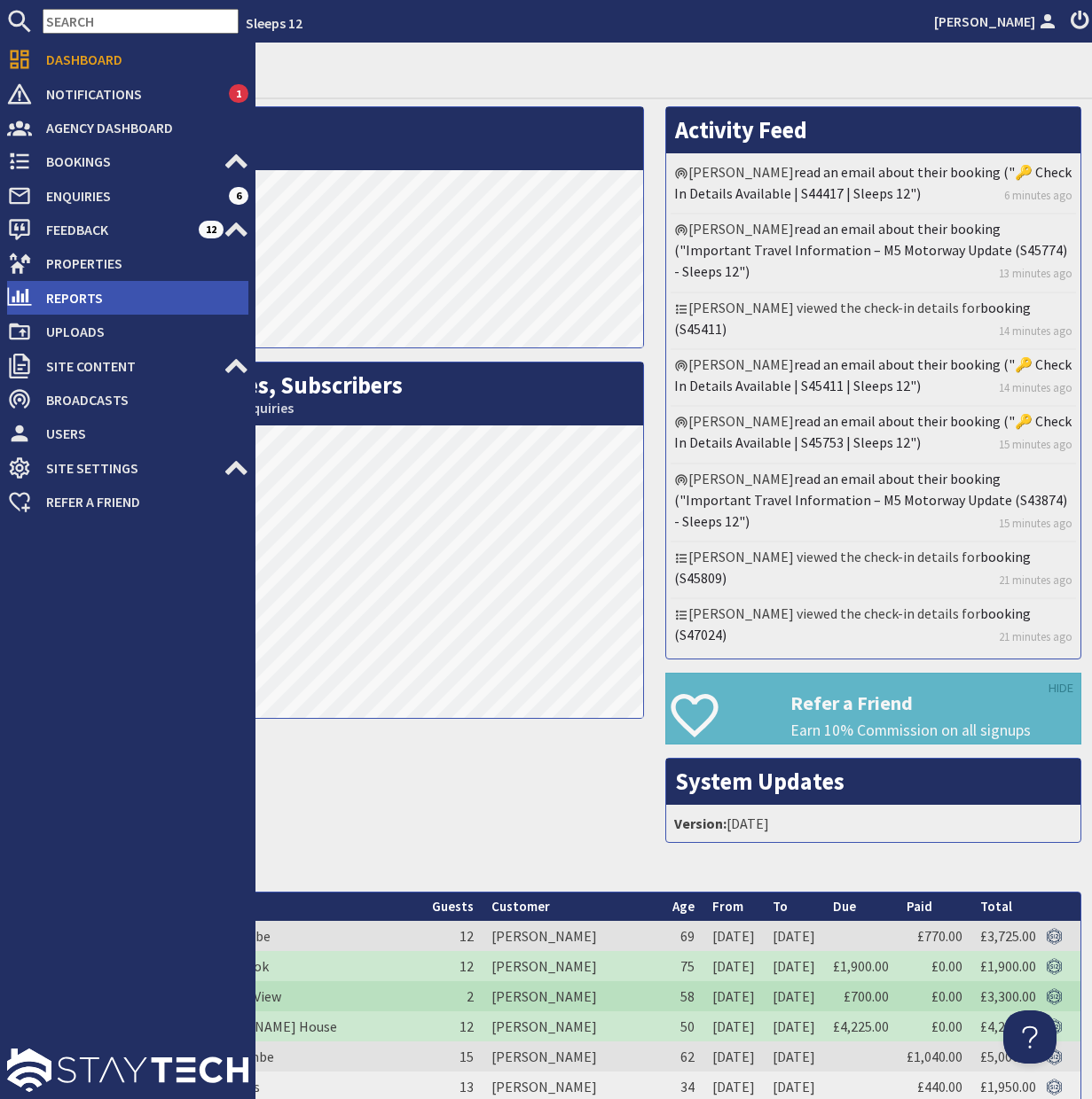
click at [51, 293] on span "Reports" at bounding box center [140, 298] width 217 height 28
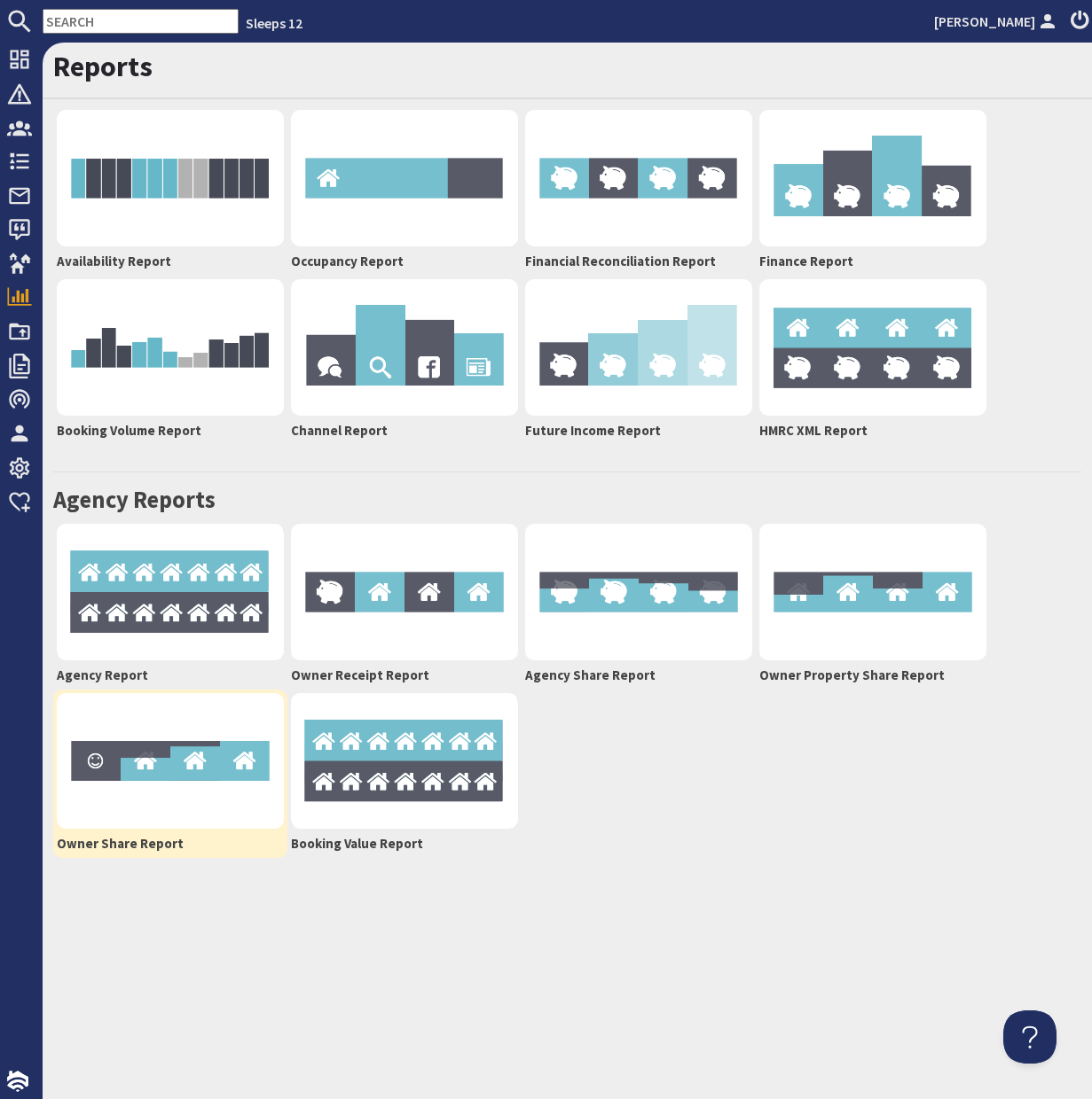
click at [174, 758] on img at bounding box center [169, 761] width 227 height 137
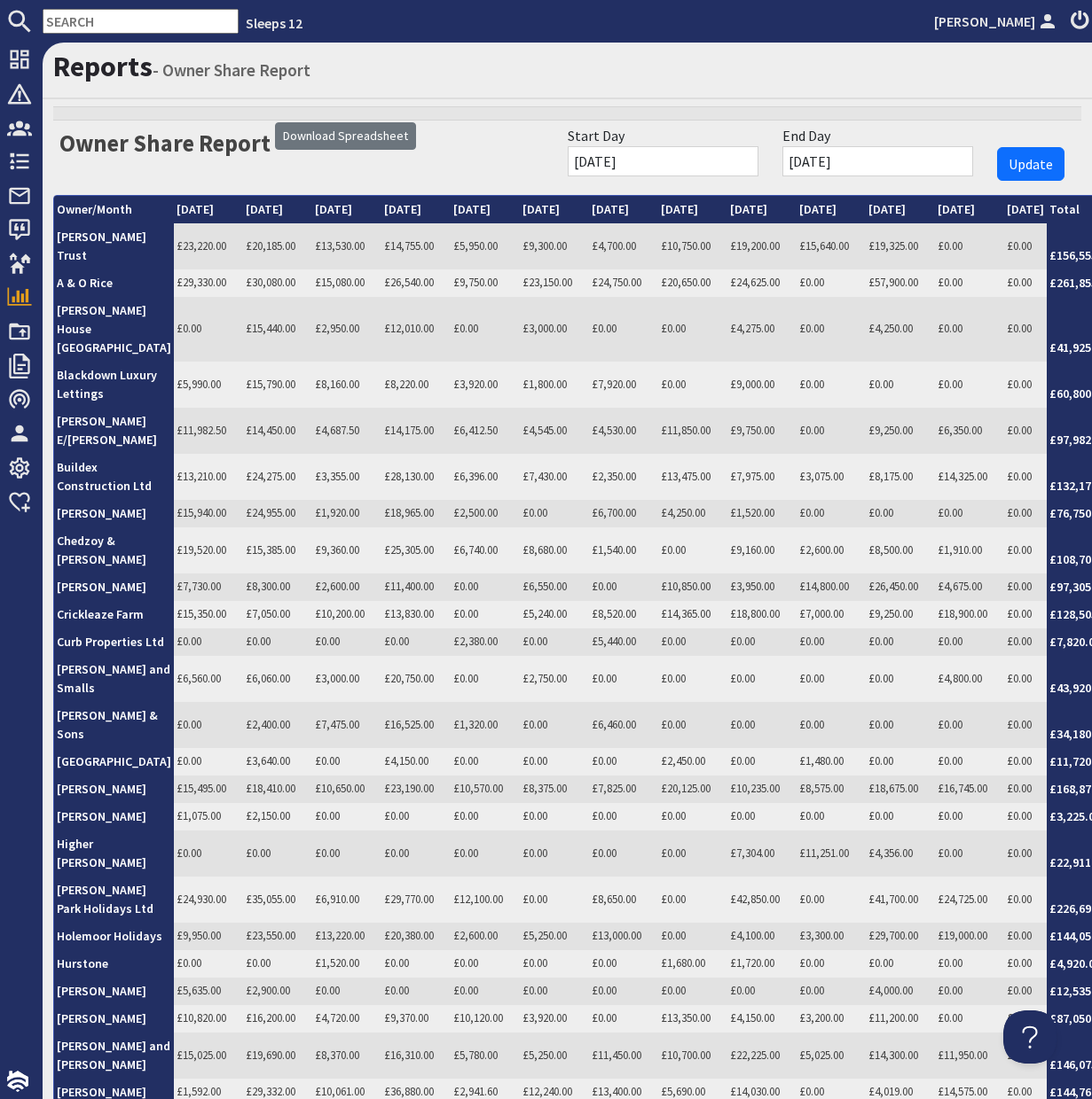
click at [759, 154] on input "01/09/2025" at bounding box center [662, 161] width 190 height 30
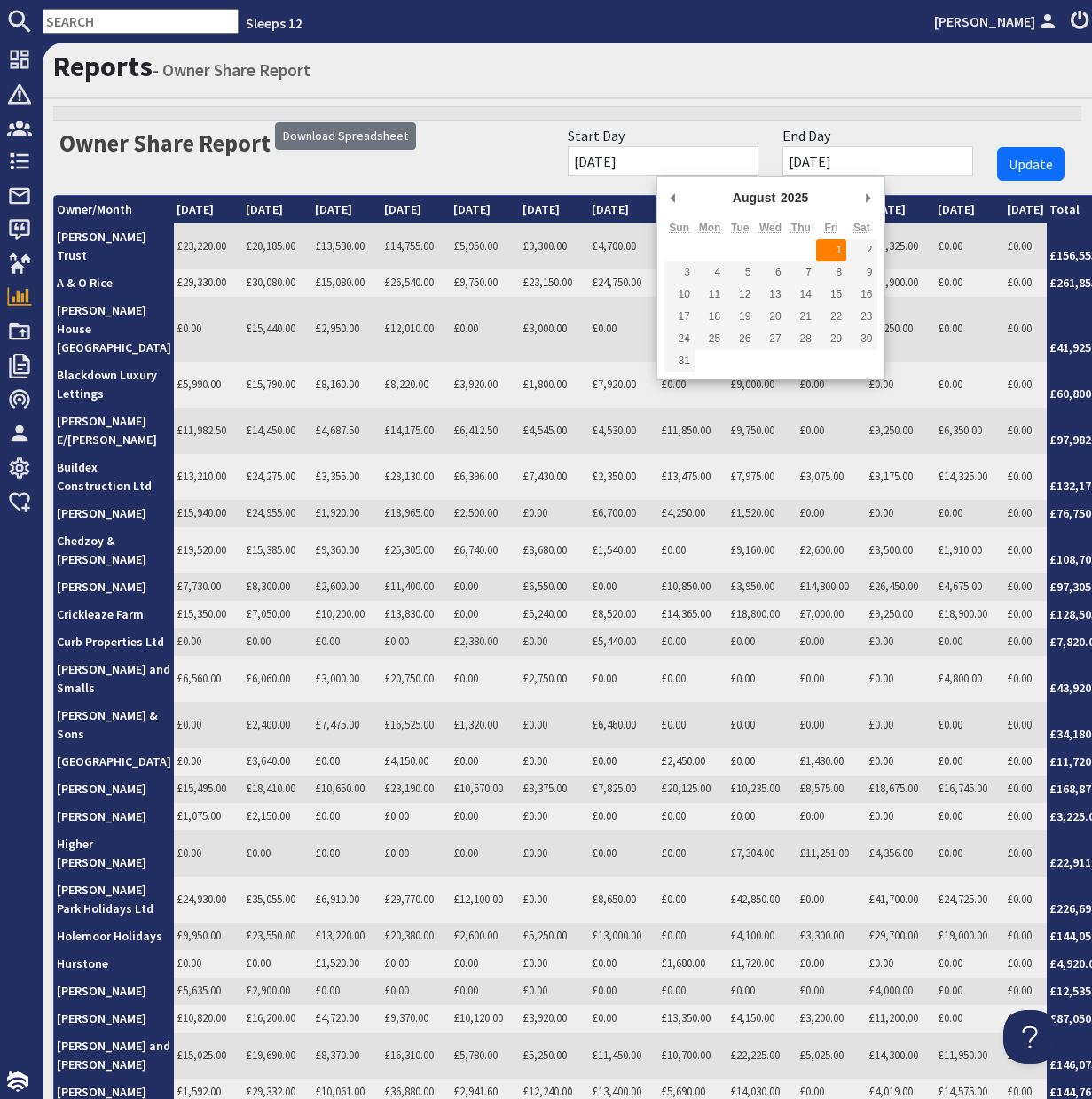
type input "01/08/2025"
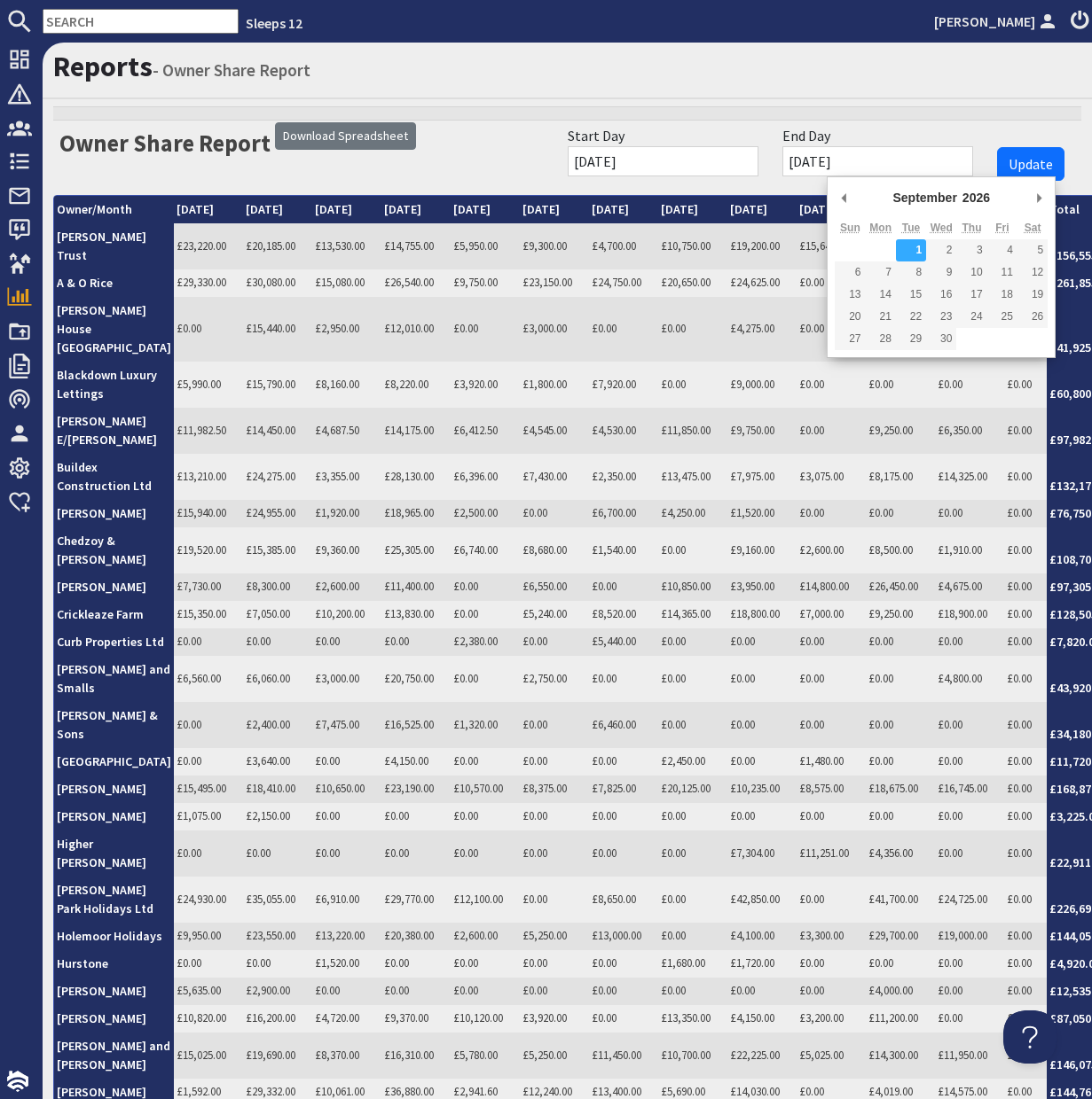
drag, startPoint x: 926, startPoint y: 161, endPoint x: 889, endPoint y: 164, distance: 37.1
click at [926, 161] on input "01/09/2026" at bounding box center [877, 161] width 190 height 30
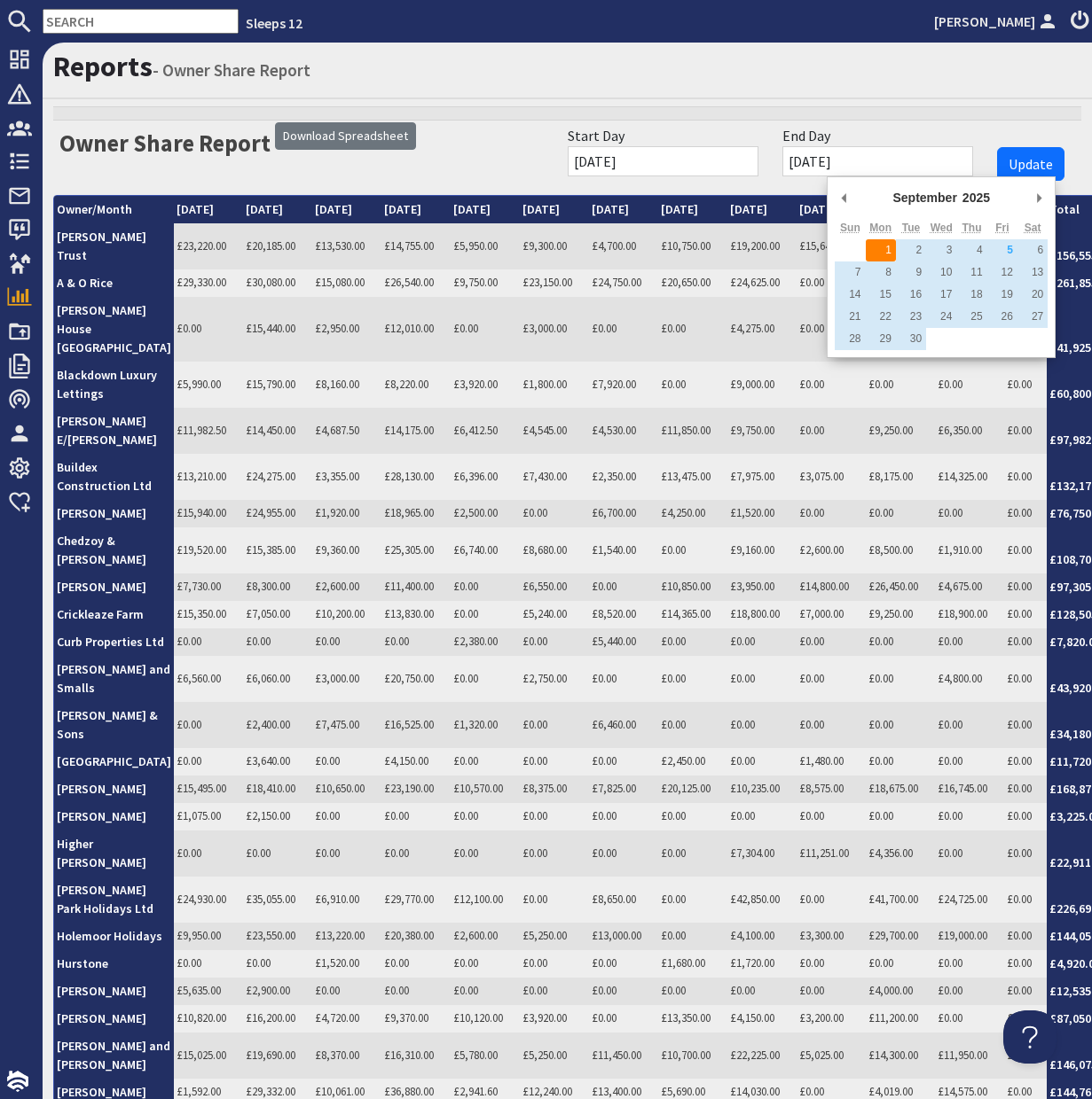
type input "01/09/2025"
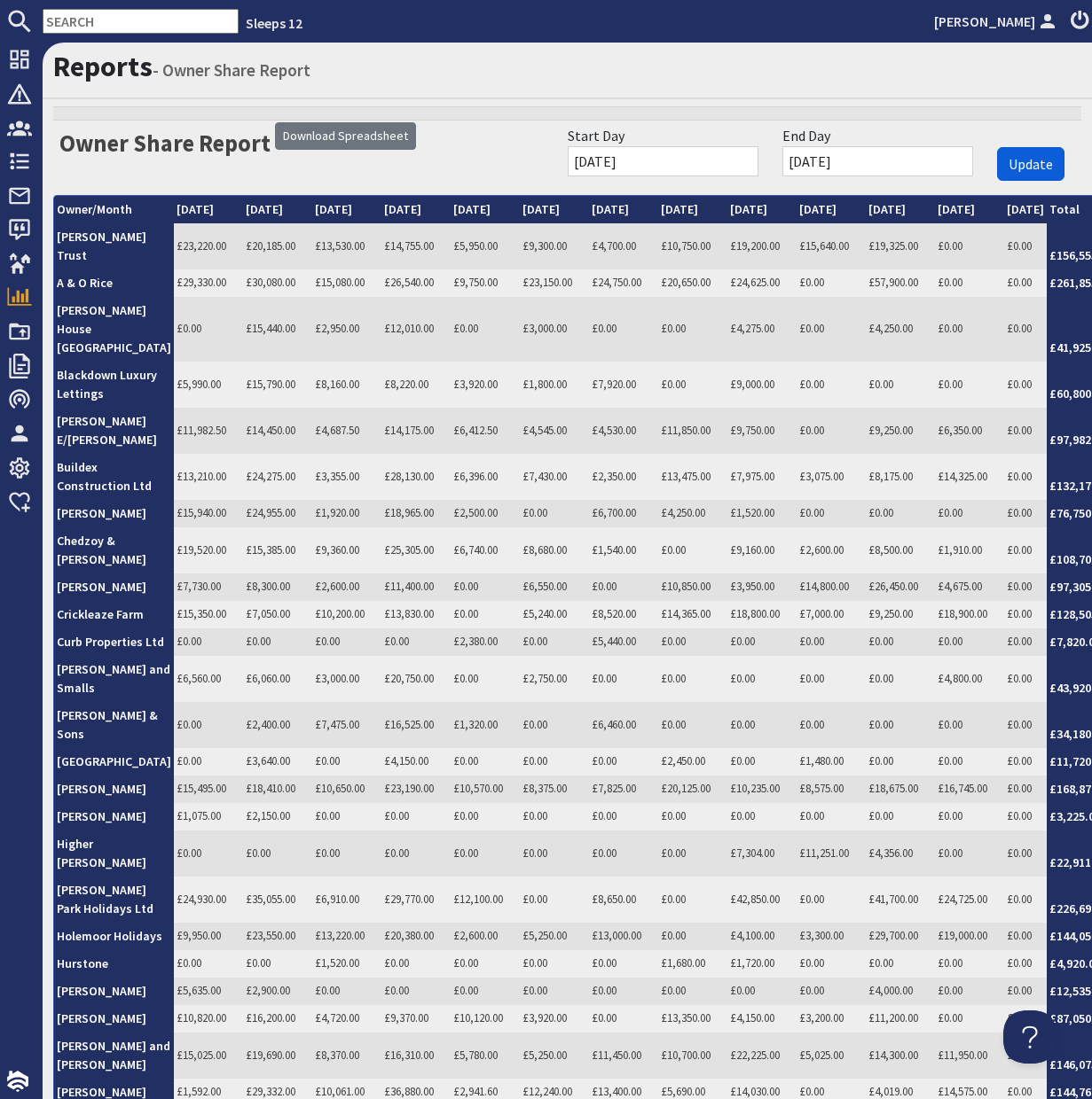
click at [1032, 158] on span "Update" at bounding box center [1030, 163] width 45 height 17
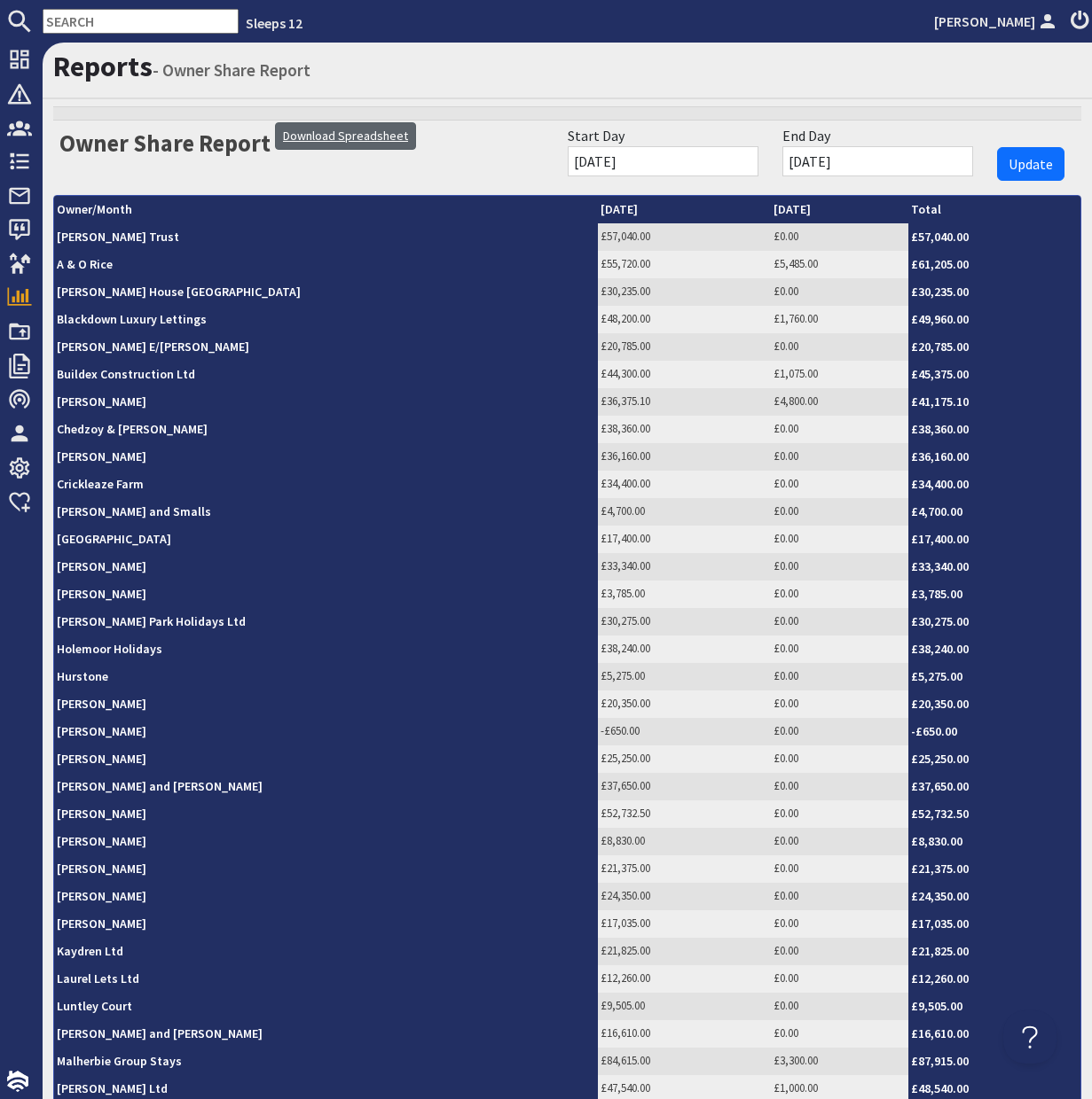
click at [362, 137] on link "Download Spreadsheet" at bounding box center [345, 136] width 141 height 27
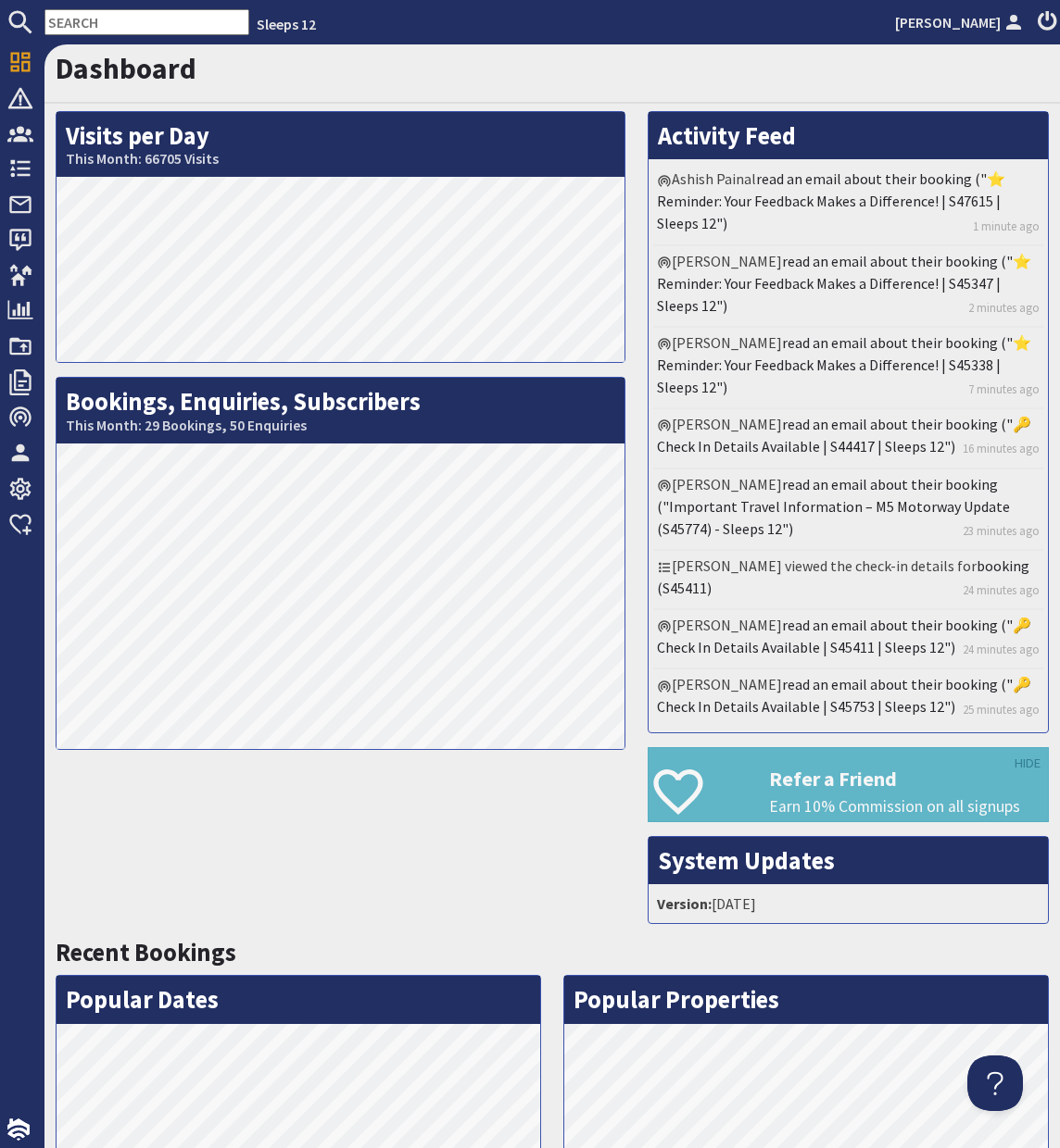
click at [120, 23] on input "text" at bounding box center [147, 22] width 205 height 26
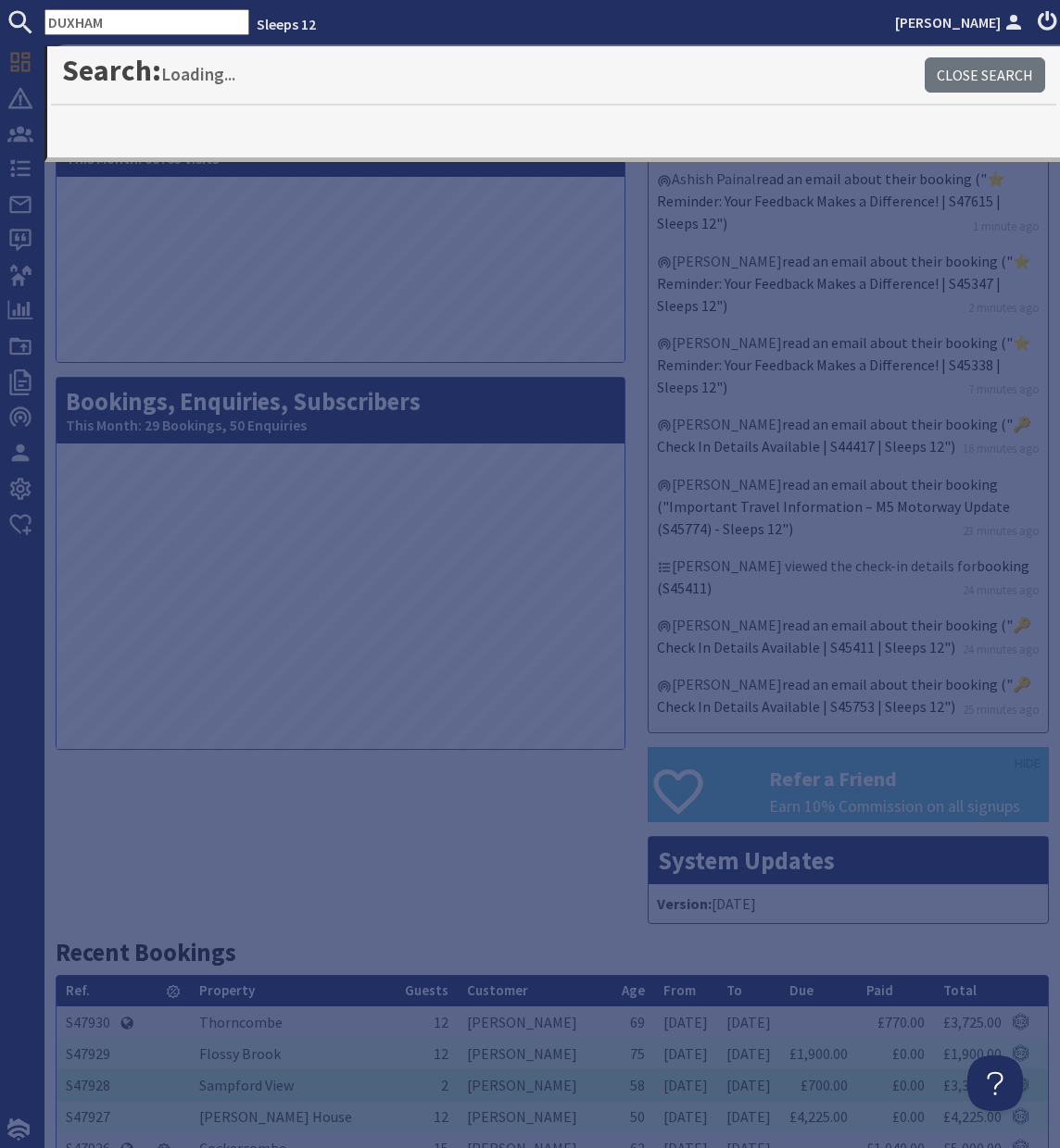
type input "DUXHAM"
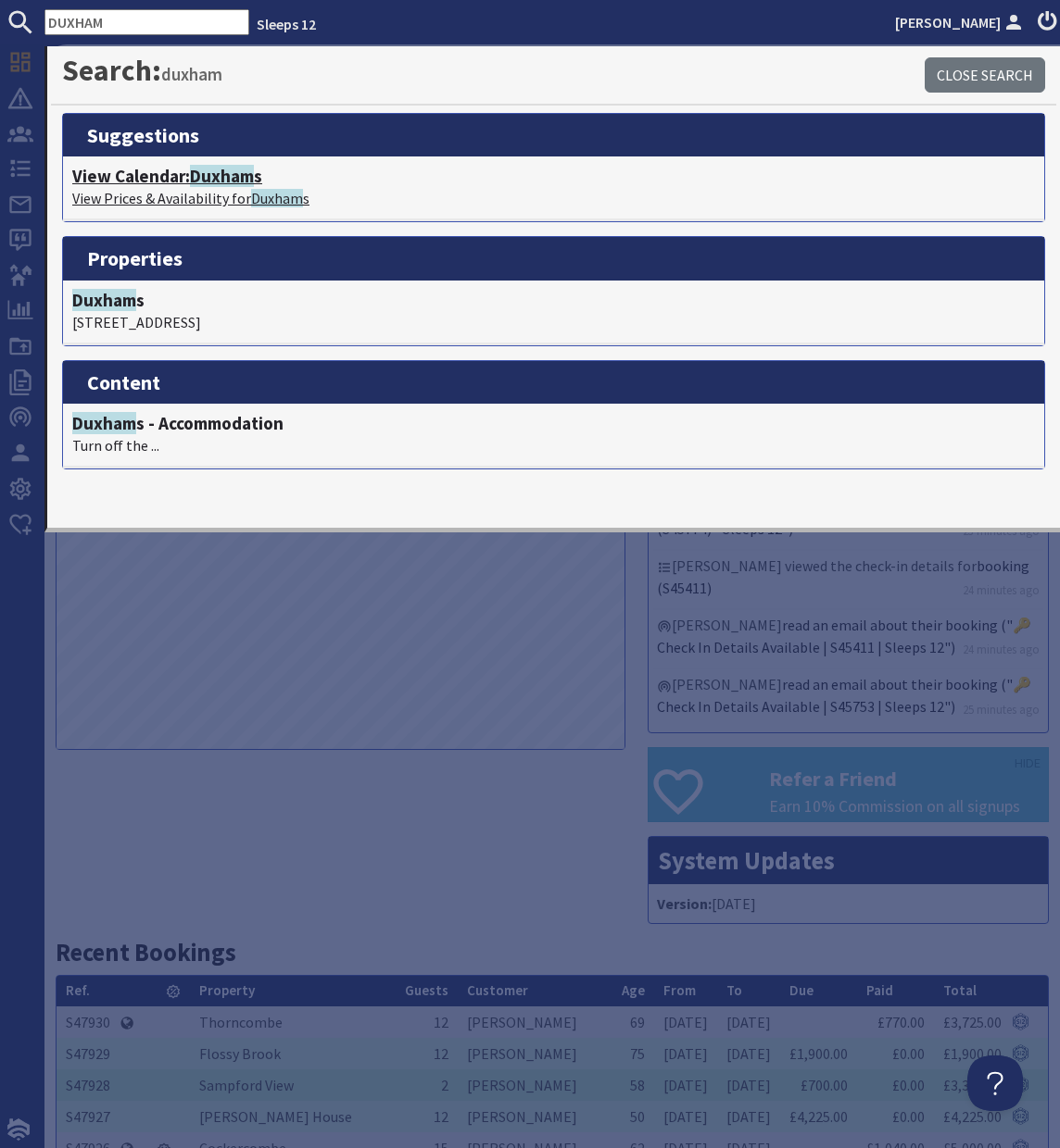
click at [197, 175] on span "Duxham" at bounding box center [222, 175] width 64 height 22
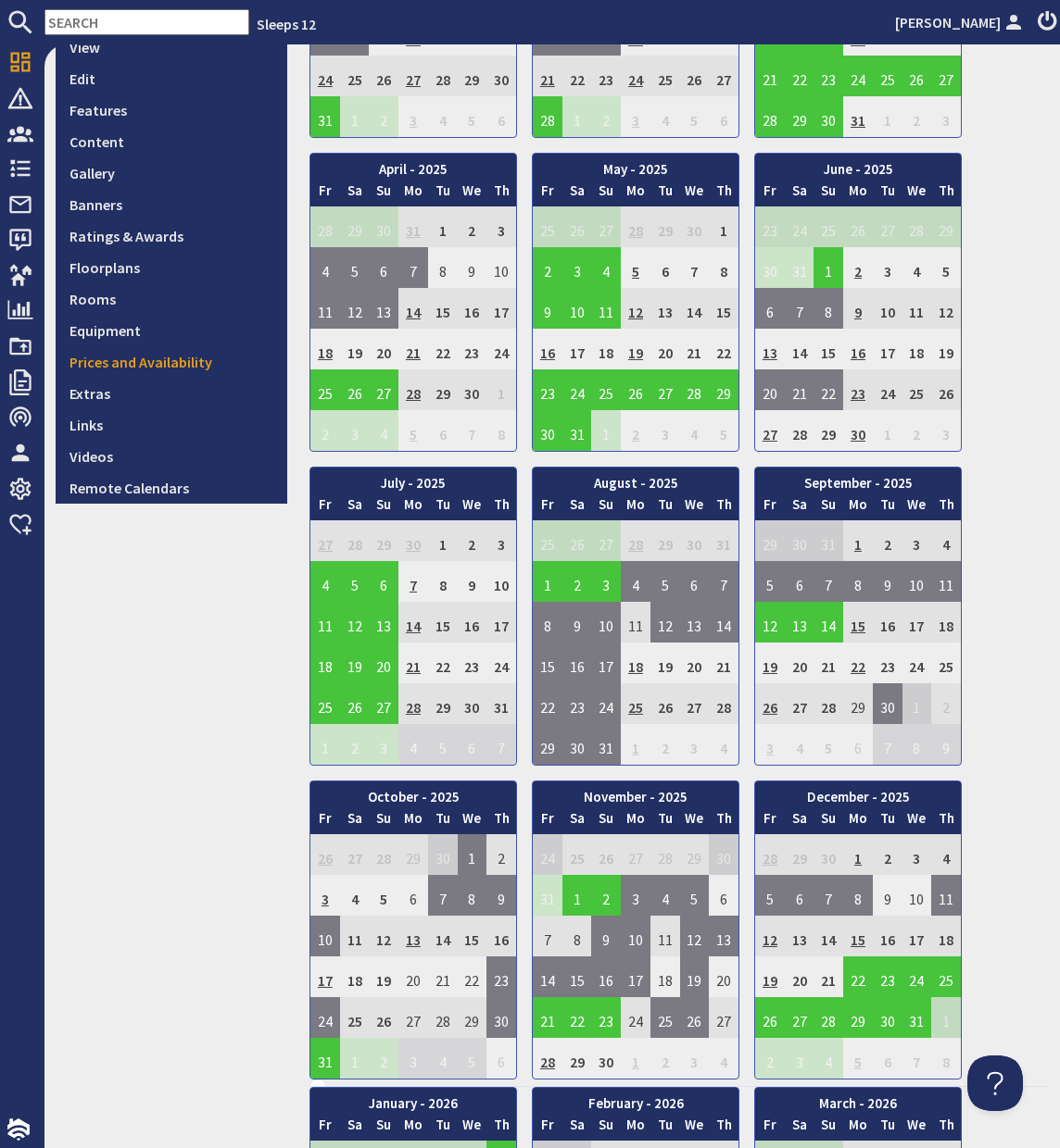
scroll to position [376, 0]
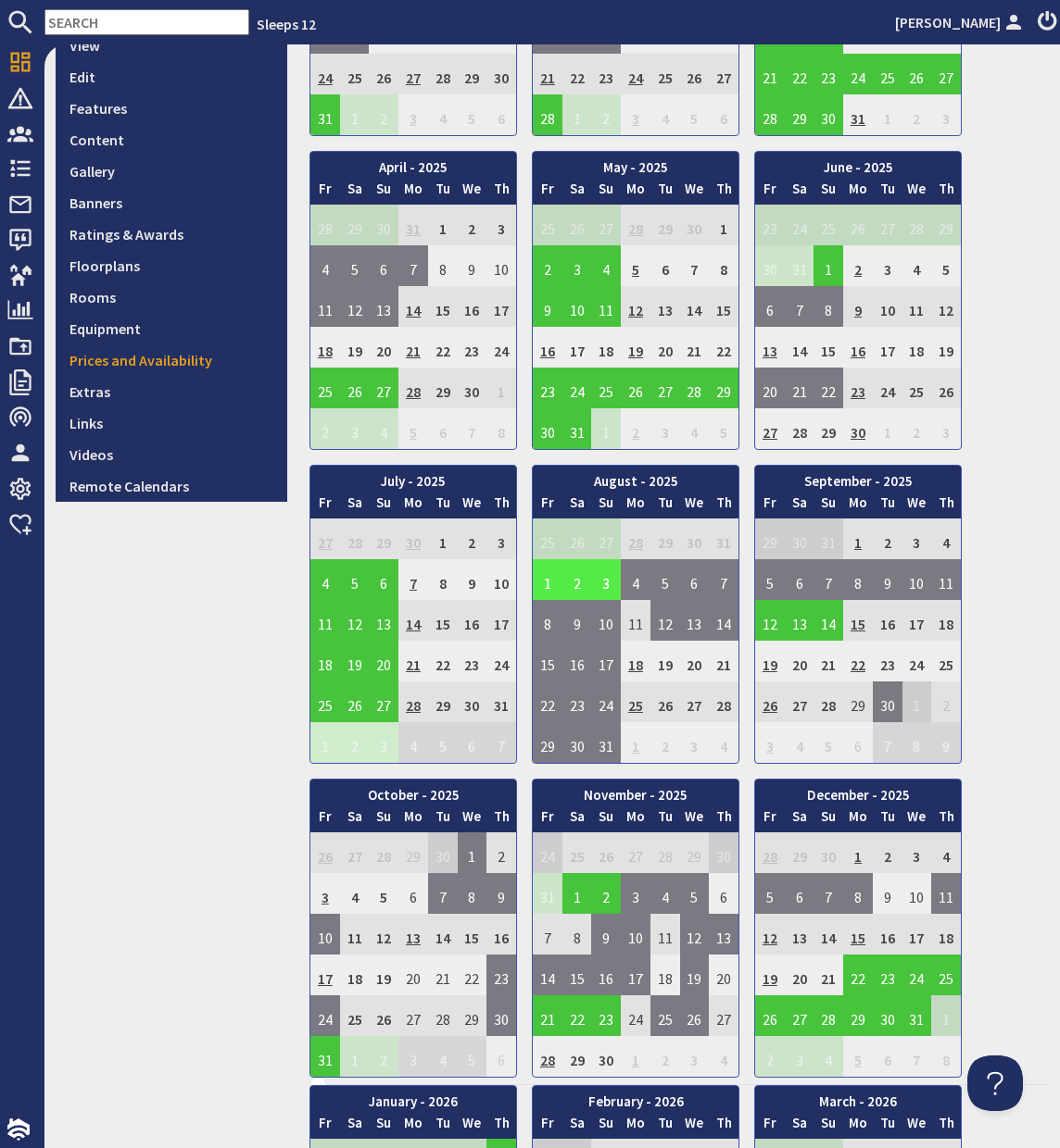
click at [578, 583] on td "2" at bounding box center [577, 579] width 29 height 41
click at [579, 661] on link "View booking" at bounding box center [563, 665] width 97 height 19
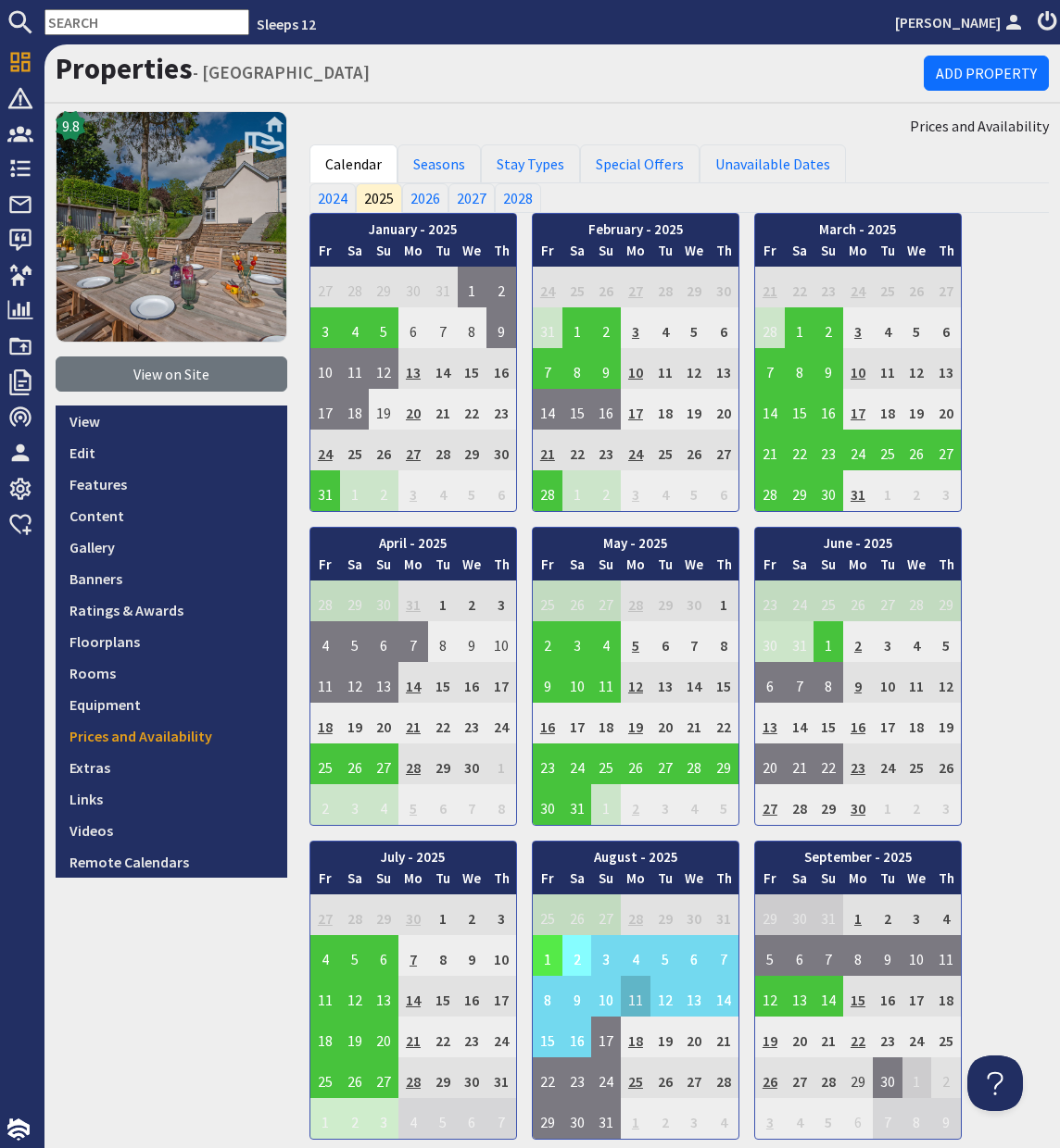
click at [586, 951] on td "2" at bounding box center [577, 956] width 29 height 41
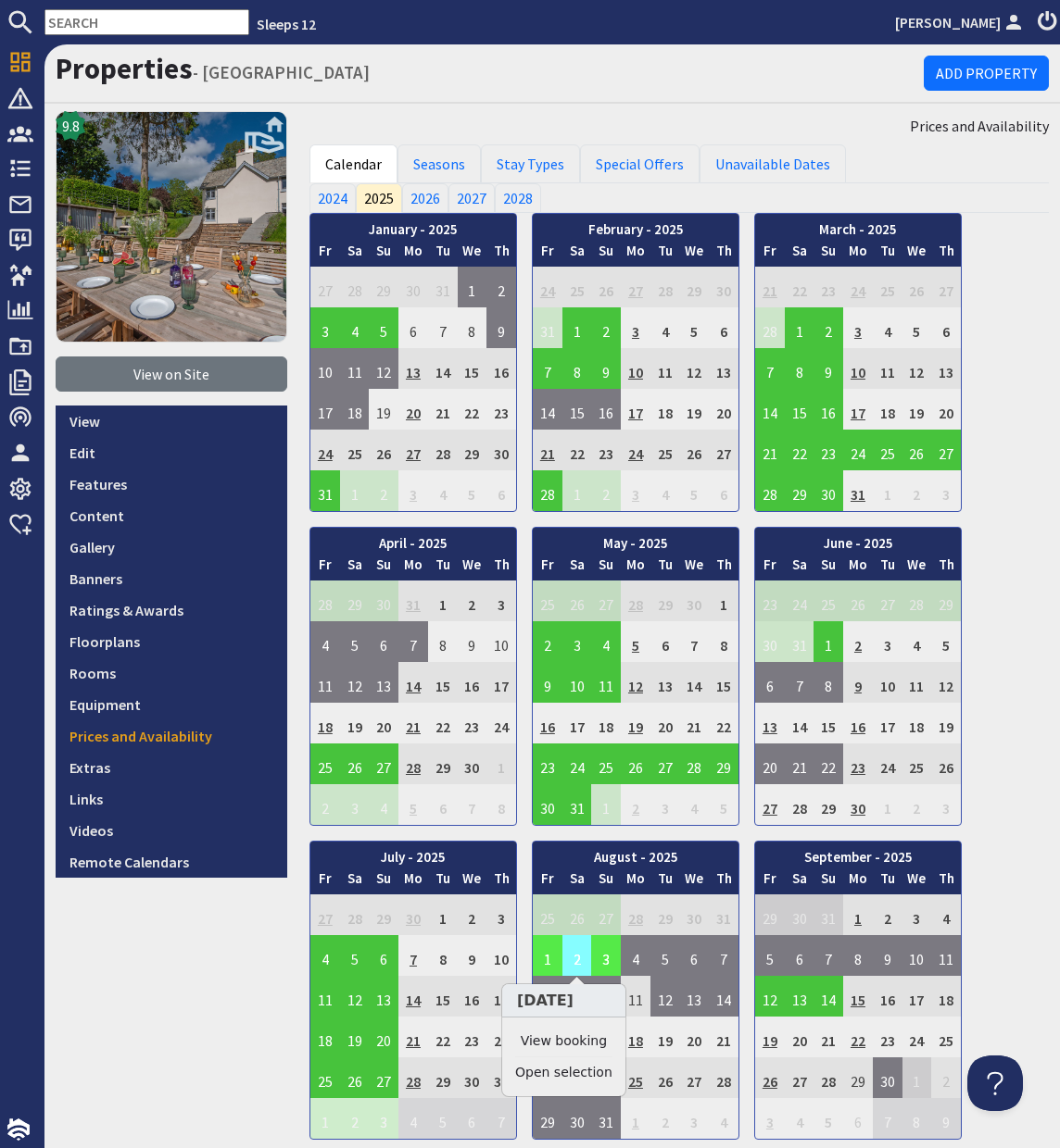
click at [584, 952] on td "2" at bounding box center [577, 956] width 29 height 41
click at [578, 1073] on link "Clear selection" at bounding box center [562, 1073] width 96 height 19
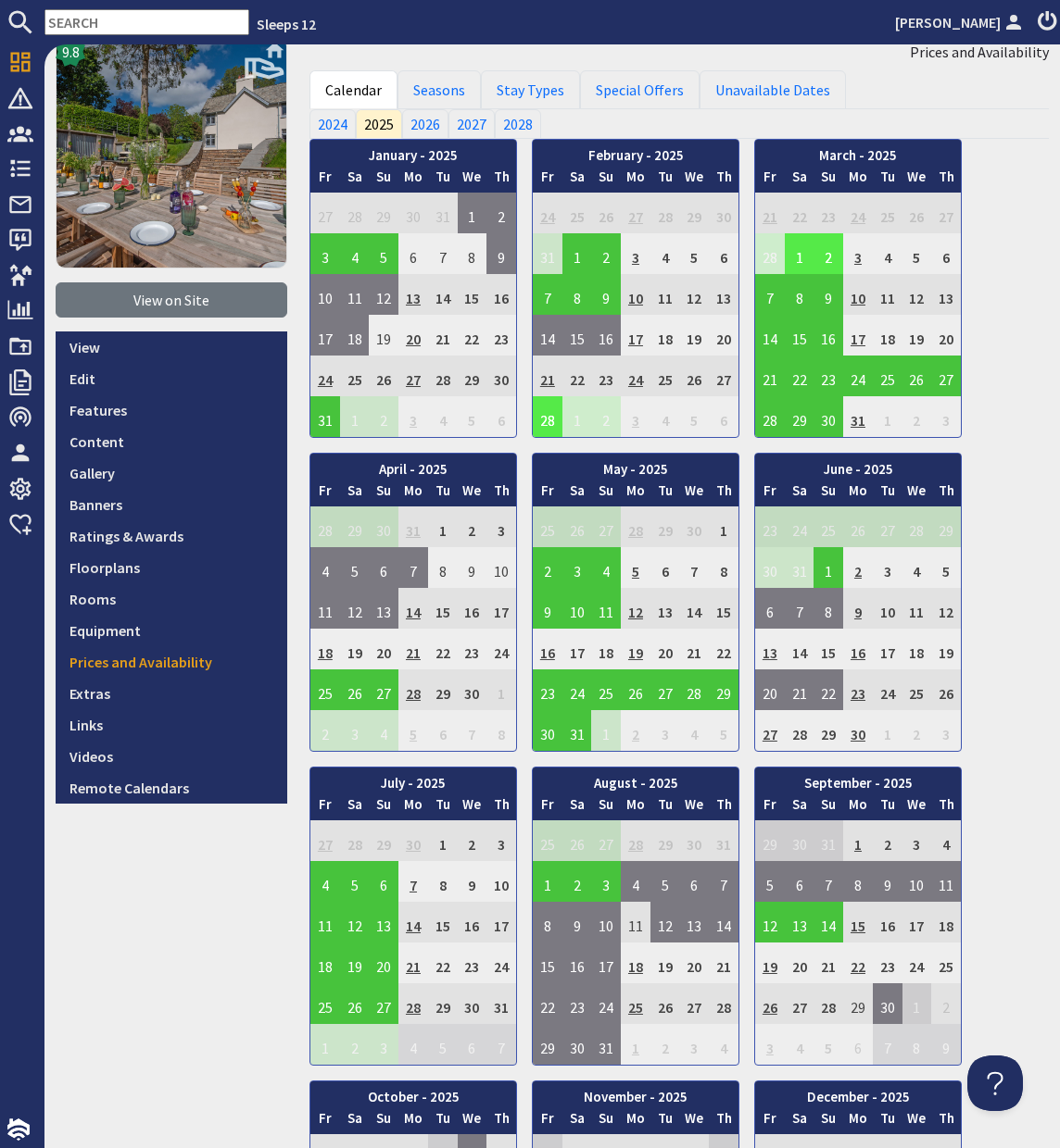
scroll to position [23, 0]
